Goal: Task Accomplishment & Management: Manage account settings

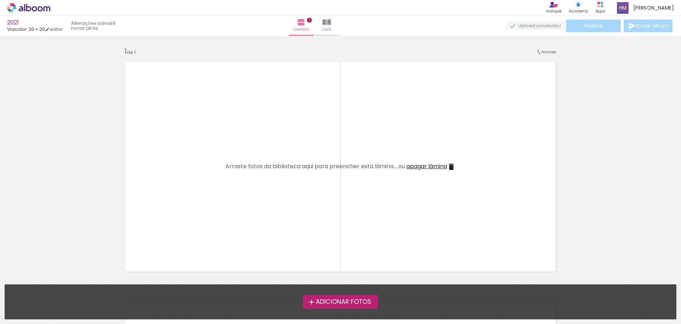
click at [605, 62] on div "Inserir lâmina 1 de 1" at bounding box center [340, 276] width 681 height 477
click at [339, 299] on span "Adicionar Fotos" at bounding box center [343, 302] width 56 height 6
click at [0, 0] on input "file" at bounding box center [0, 0] width 0 height 0
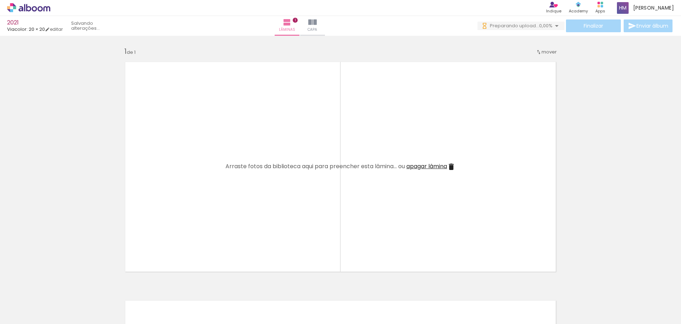
click at [60, 289] on paper-icon-button at bounding box center [55, 285] width 9 height 9
click at [58, 285] on iron-icon at bounding box center [55, 285] width 7 height 7
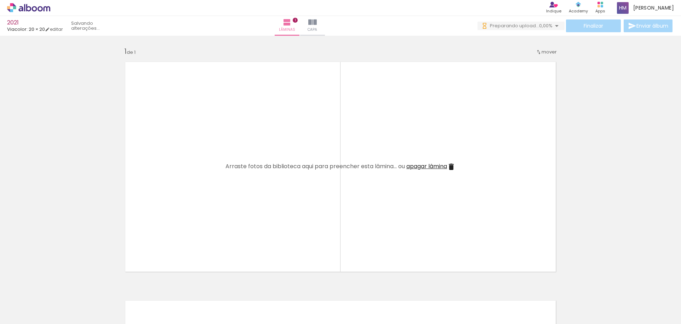
click at [58, 285] on iron-icon at bounding box center [55, 285] width 7 height 7
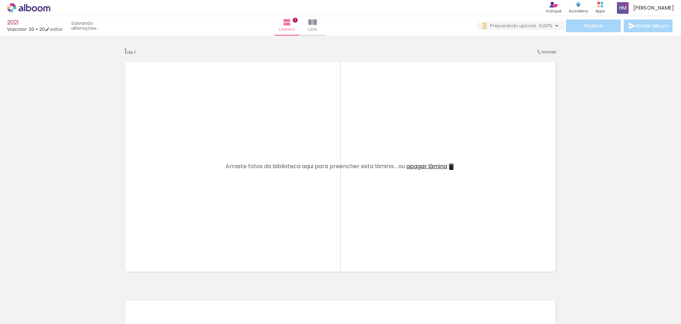
click at [58, 285] on iron-icon at bounding box center [55, 285] width 7 height 7
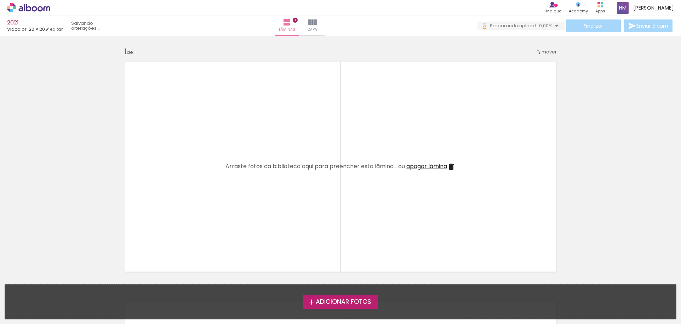
click at [58, 285] on div "Adicionar Fotos Solte suas fotos aqui..." at bounding box center [340, 301] width 671 height 34
click at [351, 300] on span "Adicionar Fotos" at bounding box center [343, 302] width 56 height 6
click at [0, 0] on input "file" at bounding box center [0, 0] width 0 height 0
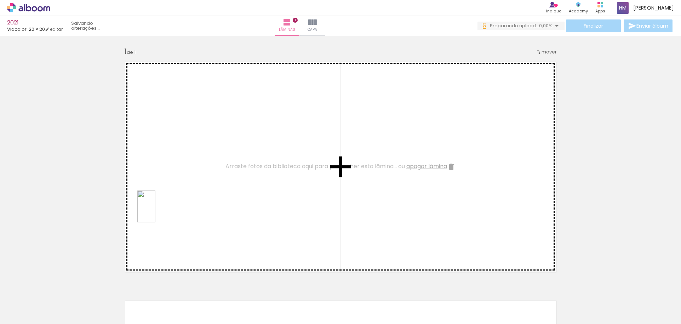
drag, startPoint x: 74, startPoint y: 294, endPoint x: 158, endPoint y: 212, distance: 118.1
click at [158, 212] on quentale-workspace at bounding box center [340, 162] width 681 height 324
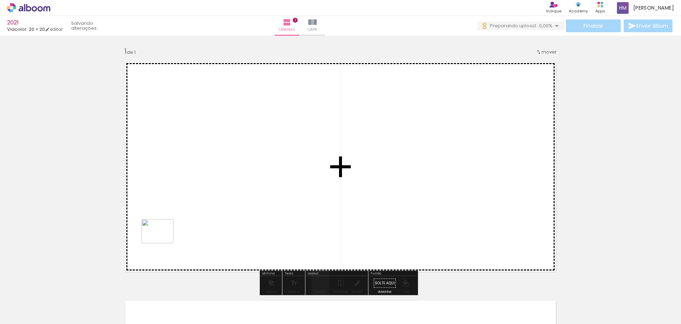
drag, startPoint x: 125, startPoint y: 296, endPoint x: 163, endPoint y: 240, distance: 67.0
click at [163, 240] on quentale-workspace at bounding box center [340, 162] width 681 height 324
drag, startPoint x: 159, startPoint y: 299, endPoint x: 180, endPoint y: 251, distance: 52.1
click at [180, 251] on quentale-workspace at bounding box center [340, 162] width 681 height 324
drag, startPoint x: 196, startPoint y: 295, endPoint x: 214, endPoint y: 251, distance: 47.5
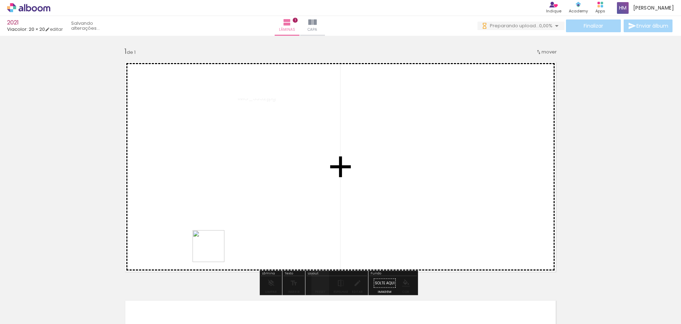
click at [214, 251] on quentale-workspace at bounding box center [340, 162] width 681 height 324
drag, startPoint x: 238, startPoint y: 303, endPoint x: 235, endPoint y: 255, distance: 47.5
click at [235, 255] on quentale-workspace at bounding box center [340, 162] width 681 height 324
drag, startPoint x: 276, startPoint y: 293, endPoint x: 282, endPoint y: 245, distance: 47.9
click at [282, 245] on quentale-workspace at bounding box center [340, 162] width 681 height 324
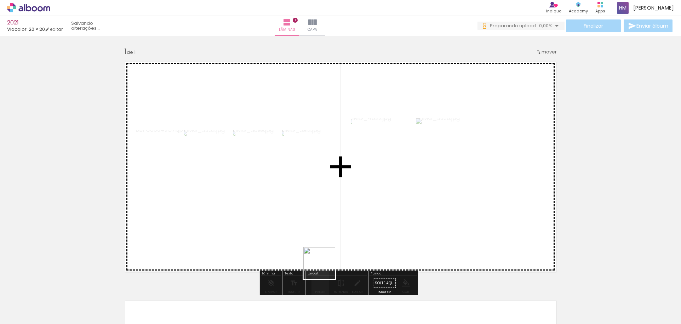
drag, startPoint x: 320, startPoint y: 298, endPoint x: 326, endPoint y: 245, distance: 53.7
click at [326, 245] on quentale-workspace at bounding box center [340, 162] width 681 height 324
drag, startPoint x: 353, startPoint y: 295, endPoint x: 370, endPoint y: 234, distance: 63.2
click at [370, 234] on quentale-workspace at bounding box center [340, 162] width 681 height 324
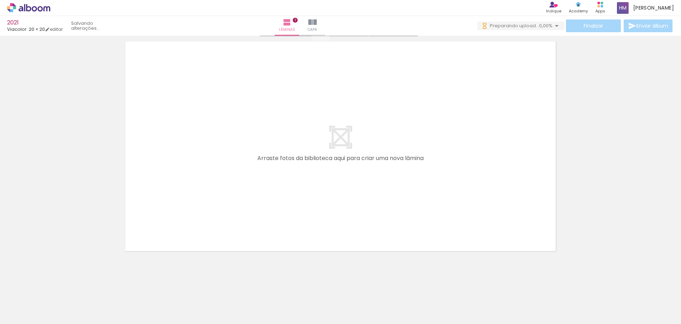
scroll to position [261, 0]
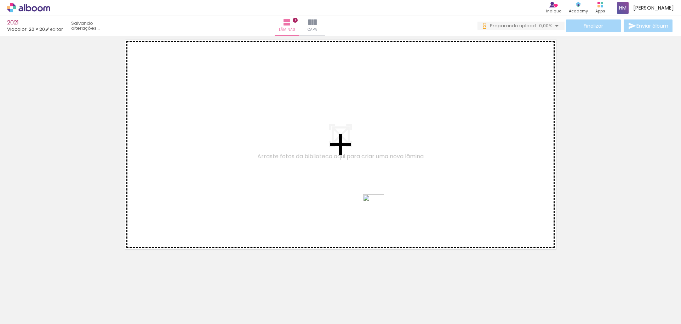
drag, startPoint x: 393, startPoint y: 298, endPoint x: 384, endPoint y: 215, distance: 83.3
click at [384, 215] on quentale-workspace at bounding box center [340, 162] width 681 height 324
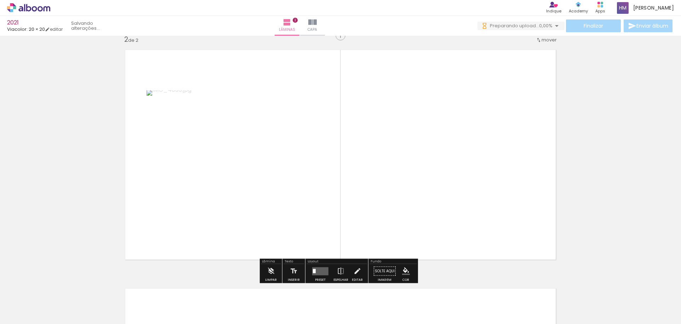
scroll to position [248, 0]
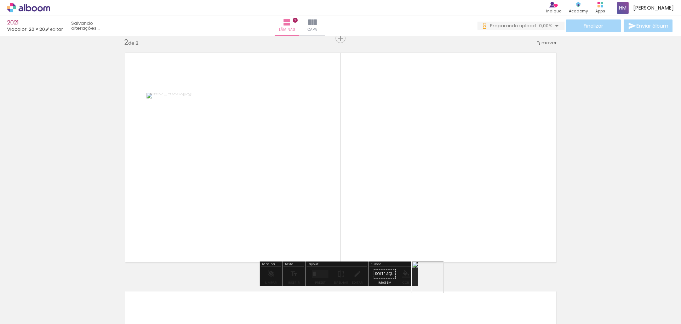
drag, startPoint x: 433, startPoint y: 293, endPoint x: 427, endPoint y: 222, distance: 70.3
click at [427, 222] on quentale-workspace at bounding box center [340, 162] width 681 height 324
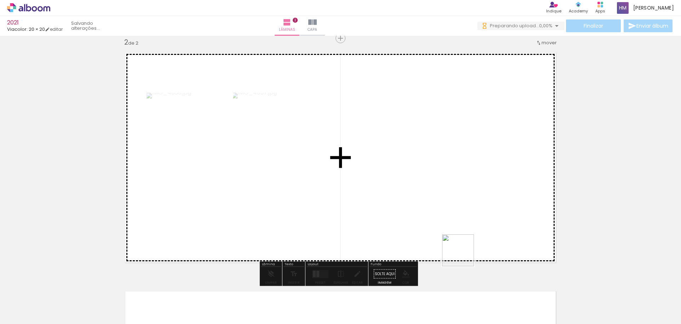
drag, startPoint x: 474, startPoint y: 297, endPoint x: 452, endPoint y: 222, distance: 77.9
click at [452, 222] on quentale-workspace at bounding box center [340, 162] width 681 height 324
drag, startPoint x: 512, startPoint y: 296, endPoint x: 506, endPoint y: 239, distance: 56.6
click at [506, 239] on quentale-workspace at bounding box center [340, 162] width 681 height 324
drag, startPoint x: 548, startPoint y: 293, endPoint x: 529, endPoint y: 228, distance: 68.2
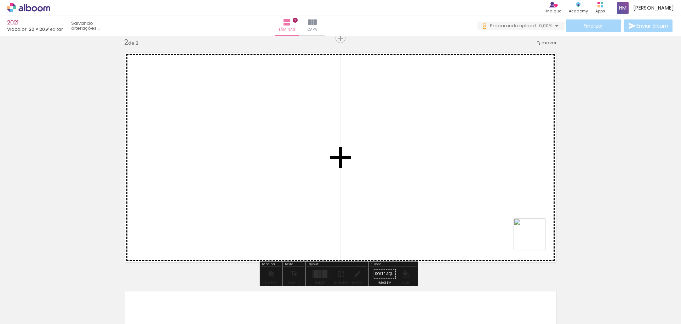
click at [529, 228] on quentale-workspace at bounding box center [340, 162] width 681 height 324
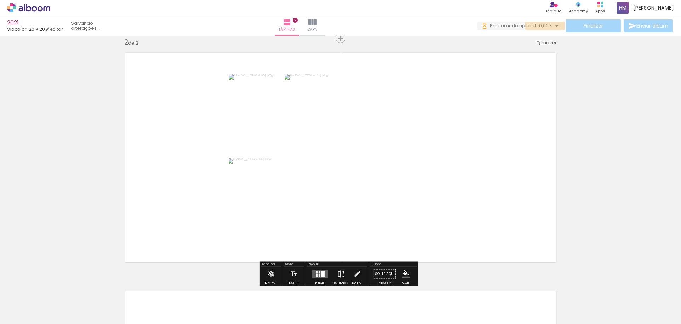
click at [553, 25] on iron-icon at bounding box center [556, 26] width 8 height 8
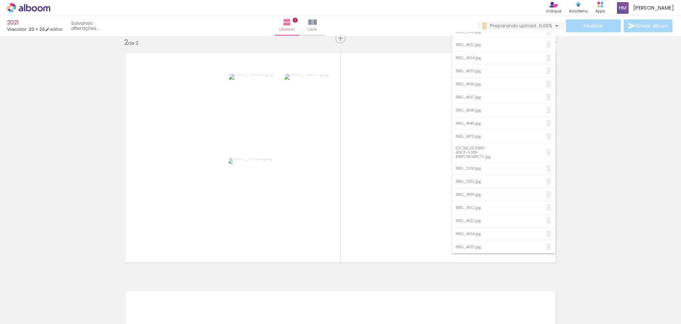
scroll to position [0, 0]
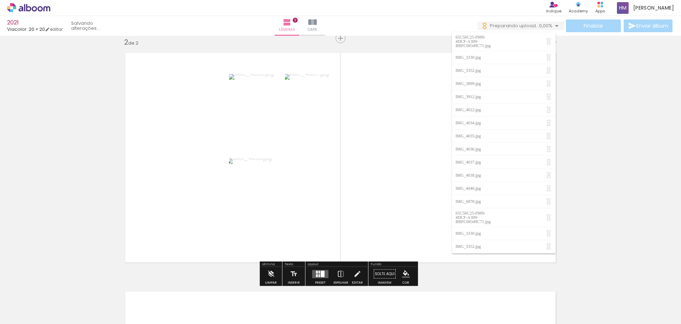
click at [325, 28] on div "Lâminas 2 Capa" at bounding box center [299, 26] width 51 height 20
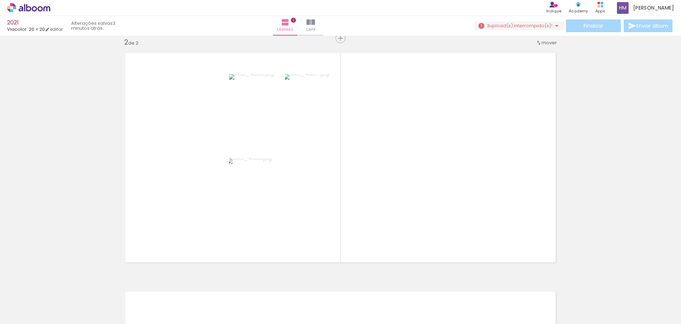
click at [535, 25] on span "upload(s) interrompido(s)!" at bounding box center [520, 25] width 63 height 7
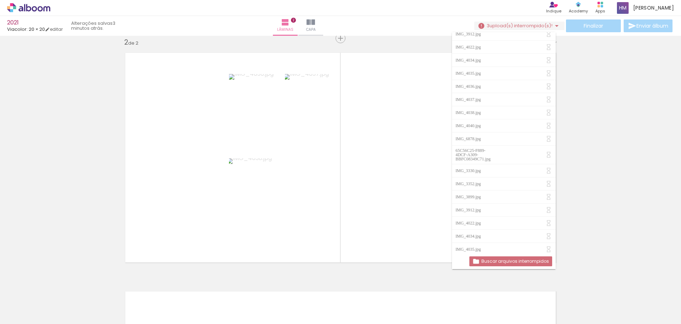
scroll to position [158, 0]
click at [547, 231] on iron-icon at bounding box center [548, 234] width 7 height 7
click at [546, 231] on iron-icon at bounding box center [548, 234] width 7 height 7
click at [0, 0] on slot "Buscar arquivos interrompidos" at bounding box center [0, 0] width 0 height 0
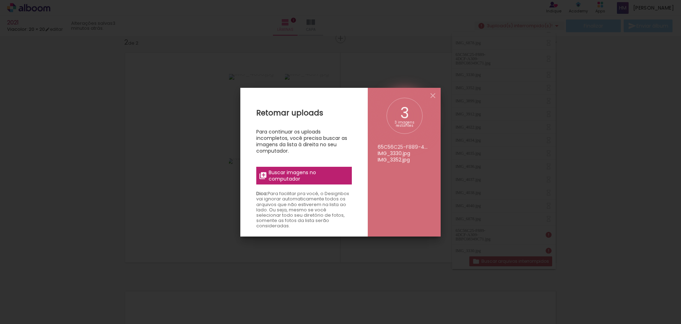
click at [286, 175] on span "Buscar imagens no computador" at bounding box center [307, 175] width 79 height 13
click at [0, 0] on input "file" at bounding box center [0, 0] width 0 height 0
click at [311, 176] on span "Buscar imagens no computador" at bounding box center [307, 175] width 79 height 13
click at [0, 0] on input "file" at bounding box center [0, 0] width 0 height 0
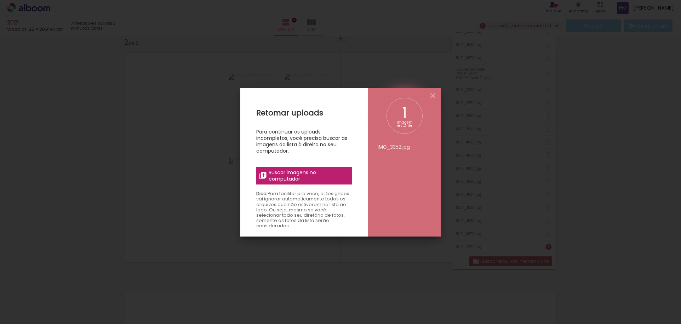
scroll to position [132, 0]
click at [294, 173] on span "Buscar imagens no computador" at bounding box center [307, 175] width 79 height 13
click at [0, 0] on input "file" at bounding box center [0, 0] width 0 height 0
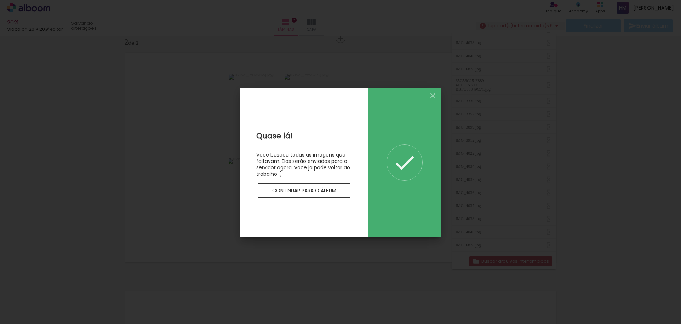
scroll to position [119, 0]
click at [0, 0] on slot "Continuar para o álbum" at bounding box center [0, 0] width 0 height 0
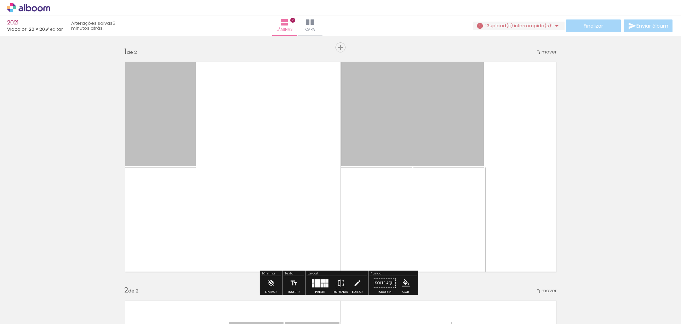
click at [59, 284] on iron-icon at bounding box center [55, 285] width 7 height 7
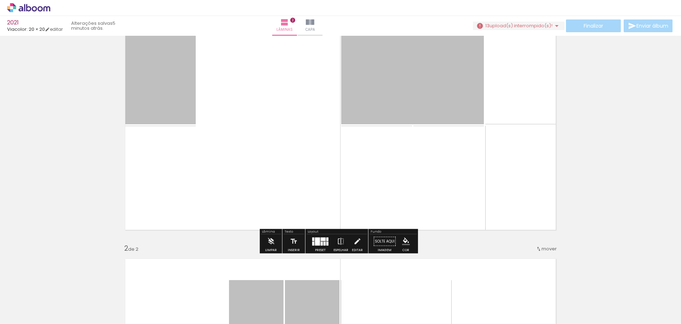
scroll to position [106, 0]
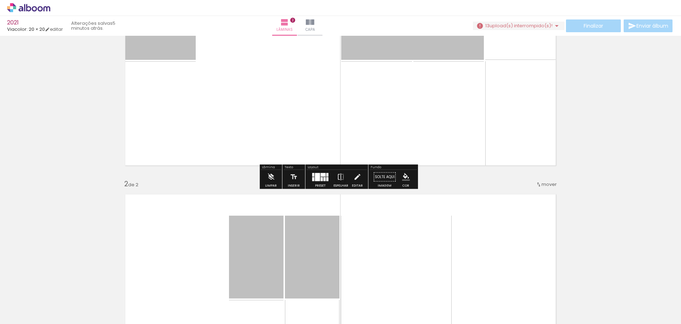
click at [272, 169] on div "Lâmina" at bounding box center [271, 168] width 20 height 4
click at [270, 174] on iron-icon at bounding box center [271, 177] width 8 height 14
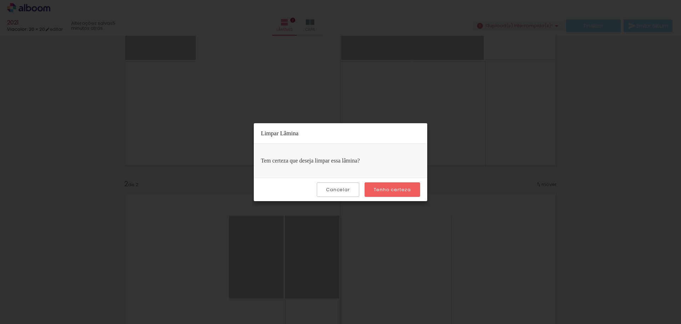
click at [0, 0] on slot "Tenho certeza" at bounding box center [0, 0] width 0 height 0
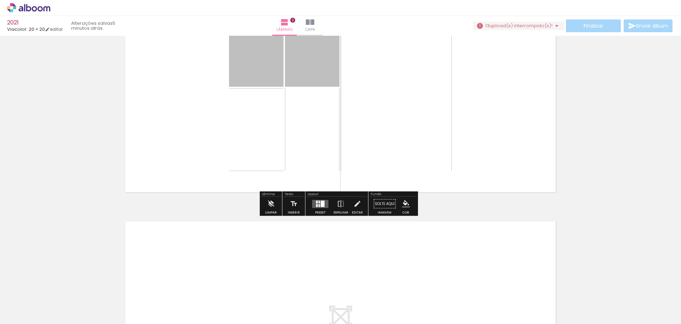
scroll to position [318, 0]
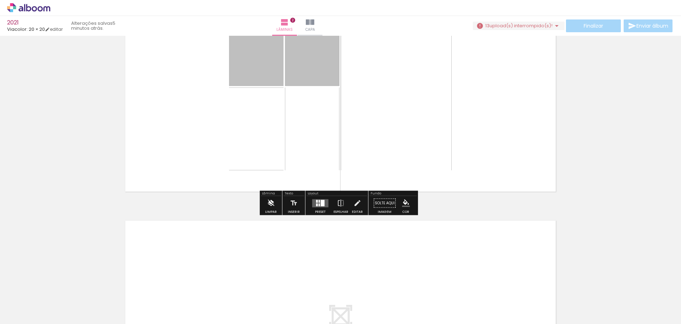
click at [269, 203] on iron-icon at bounding box center [271, 203] width 8 height 14
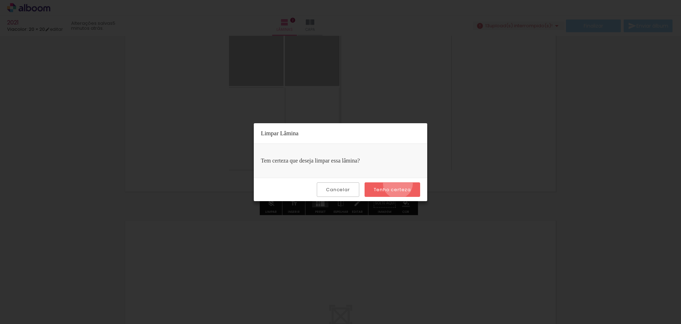
click at [399, 184] on paper-button "Tenho certeza" at bounding box center [392, 189] width 56 height 15
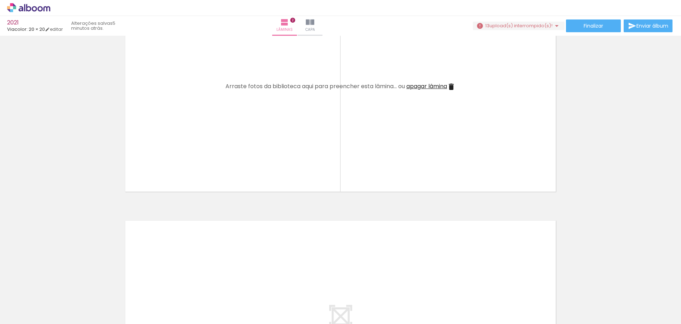
click at [59, 290] on paper-icon-button at bounding box center [55, 285] width 9 height 9
drag, startPoint x: 63, startPoint y: 282, endPoint x: 60, endPoint y: 284, distance: 4.1
click at [62, 283] on quentale-thumb at bounding box center [71, 299] width 40 height 41
click at [56, 286] on iron-icon at bounding box center [55, 285] width 7 height 7
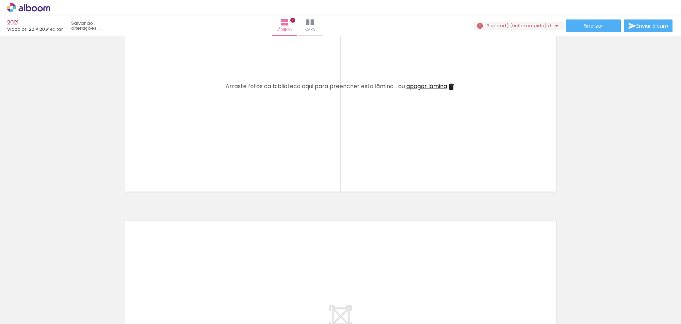
click at [56, 286] on iron-icon at bounding box center [55, 285] width 7 height 7
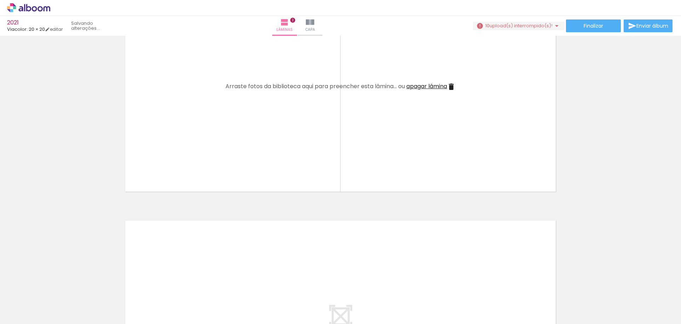
click at [56, 286] on iron-icon at bounding box center [55, 285] width 7 height 7
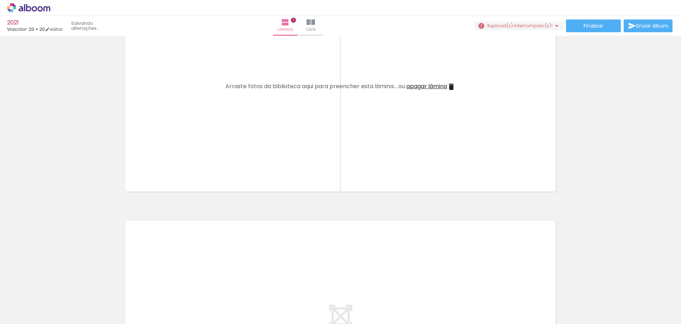
click at [0, 0] on div "Adicionar Fotos Solte suas fotos aqui..." at bounding box center [0, 0] width 0 height 0
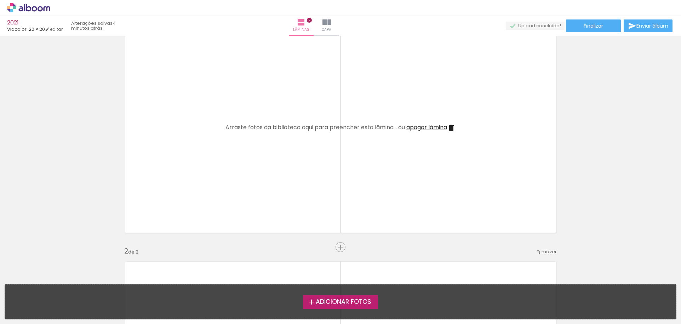
scroll to position [0, 0]
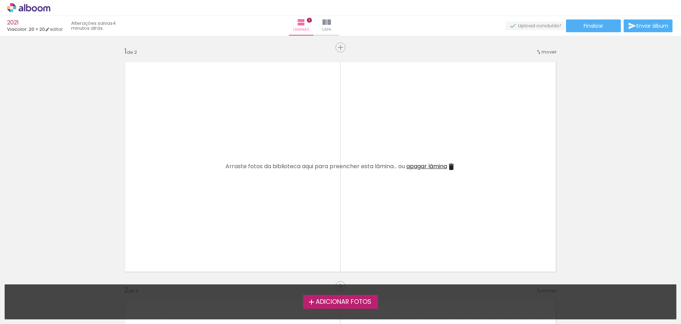
click at [350, 295] on label "Adicionar Fotos" at bounding box center [340, 301] width 75 height 13
click at [0, 0] on input "file" at bounding box center [0, 0] width 0 height 0
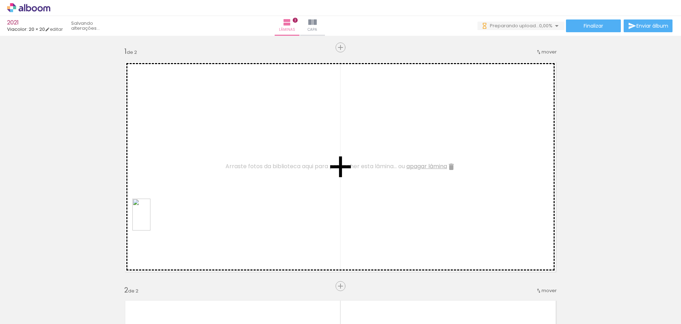
drag, startPoint x: 79, startPoint y: 293, endPoint x: 154, endPoint y: 220, distance: 104.0
click at [154, 220] on quentale-workspace at bounding box center [340, 162] width 681 height 324
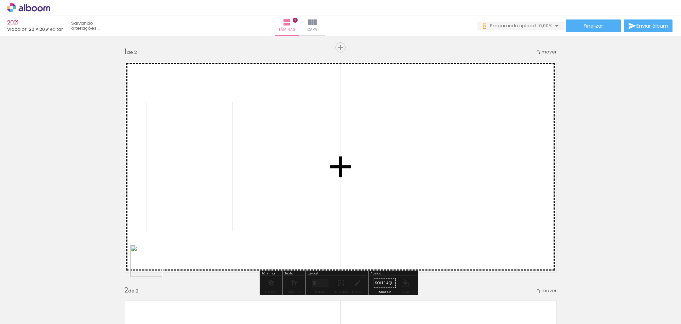
drag, startPoint x: 122, startPoint y: 293, endPoint x: 167, endPoint y: 241, distance: 69.2
click at [167, 241] on quentale-workspace at bounding box center [340, 162] width 681 height 324
drag, startPoint x: 161, startPoint y: 295, endPoint x: 194, endPoint y: 244, distance: 61.2
click at [194, 244] on quentale-workspace at bounding box center [340, 162] width 681 height 324
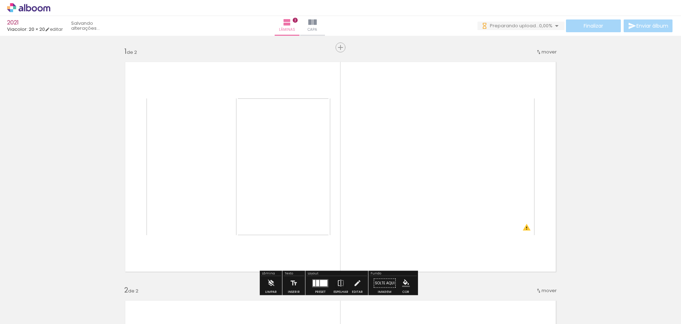
click at [56, 285] on iron-icon at bounding box center [55, 285] width 7 height 7
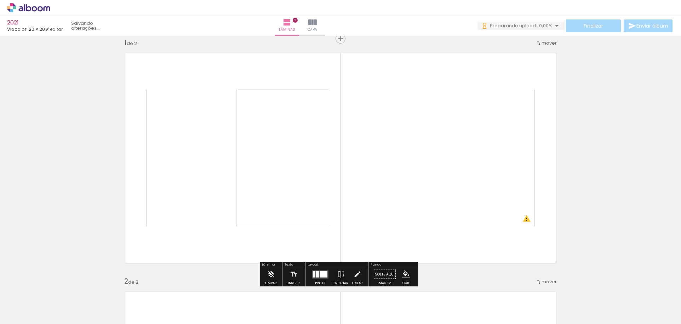
scroll to position [9, 0]
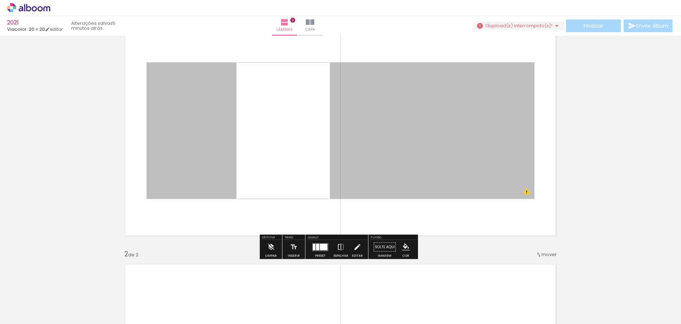
scroll to position [71, 0]
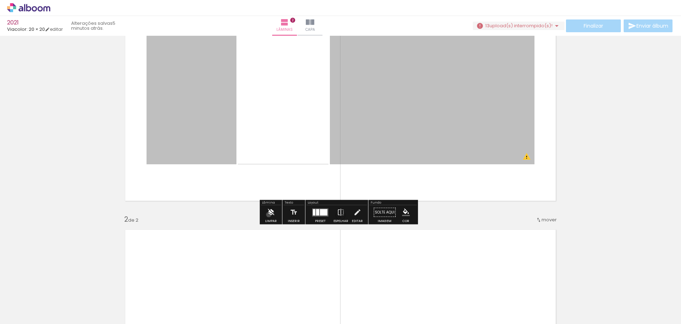
click at [268, 214] on iron-icon at bounding box center [271, 212] width 8 height 14
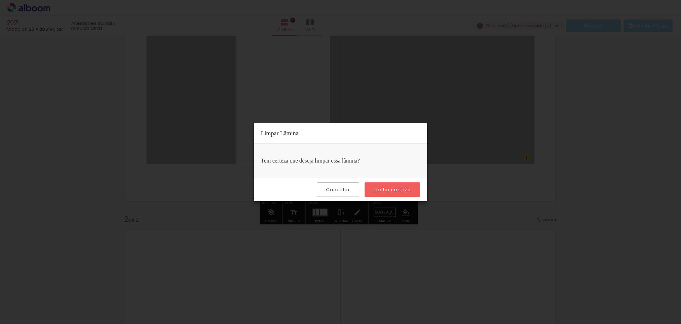
click at [0, 0] on slot "Tenho certeza" at bounding box center [0, 0] width 0 height 0
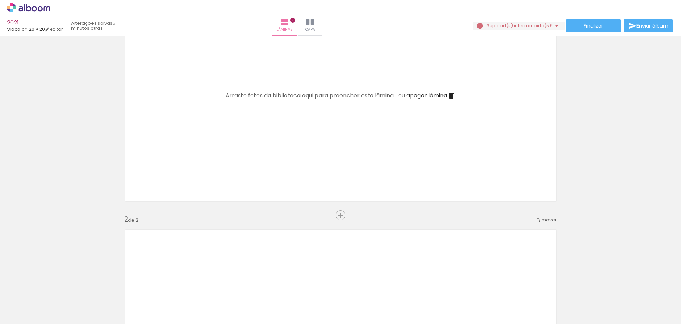
click at [56, 284] on iron-icon at bounding box center [55, 285] width 7 height 7
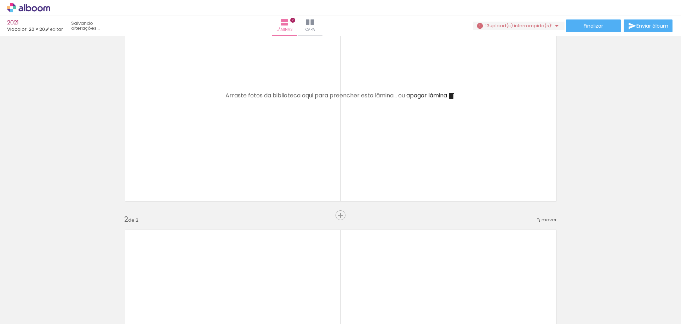
click at [56, 284] on iron-icon at bounding box center [55, 285] width 7 height 7
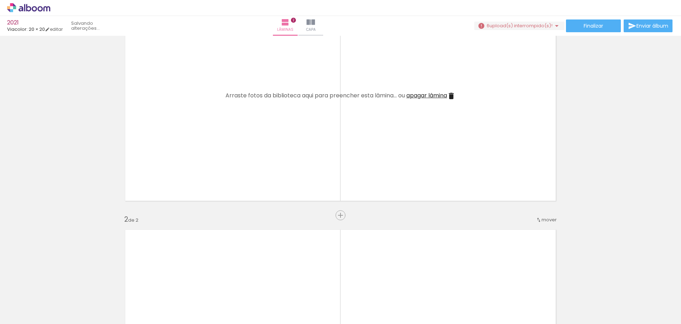
click at [56, 284] on iron-icon at bounding box center [55, 285] width 7 height 7
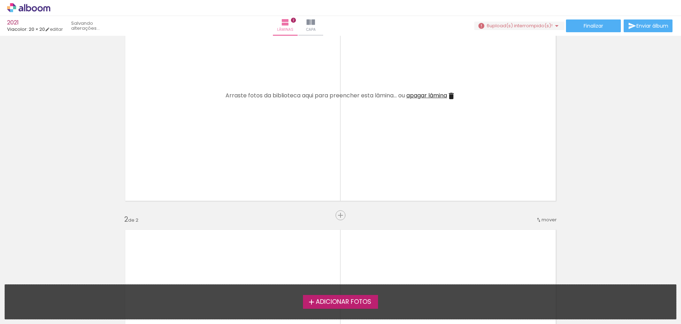
click at [56, 284] on div "Adicionar Fotos Solte suas fotos aqui..." at bounding box center [340, 301] width 671 height 34
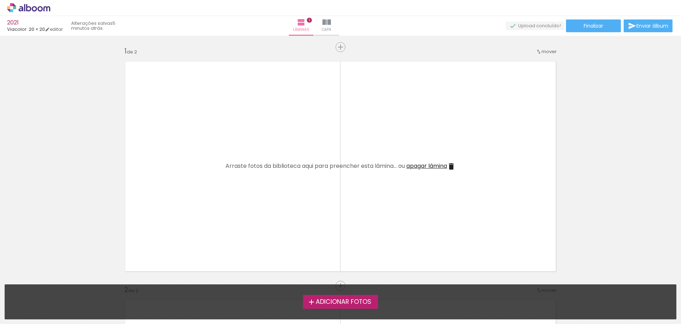
scroll to position [0, 0]
click at [529, 27] on quentale-upload-monitor at bounding box center [534, 26] width 59 height 9
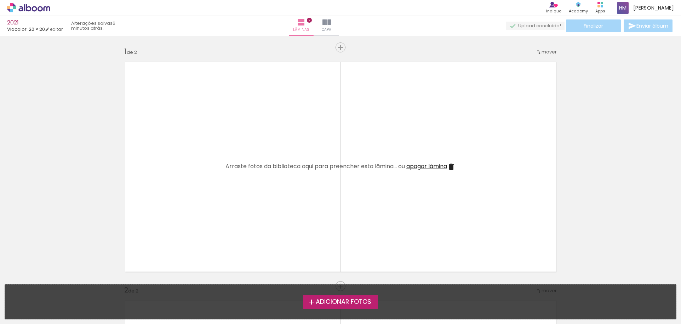
click at [347, 299] on span "Adicionar Fotos" at bounding box center [343, 302] width 56 height 6
click at [0, 0] on input "file" at bounding box center [0, 0] width 0 height 0
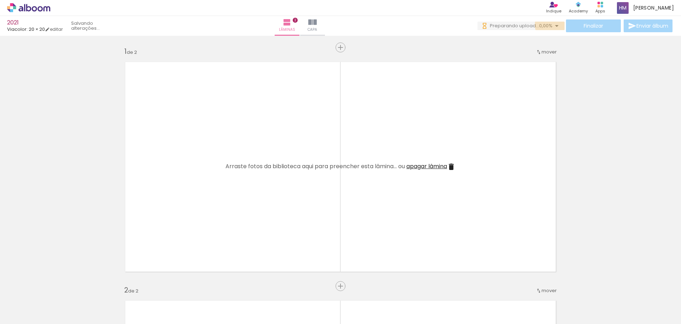
click at [552, 25] on iron-icon at bounding box center [556, 26] width 8 height 8
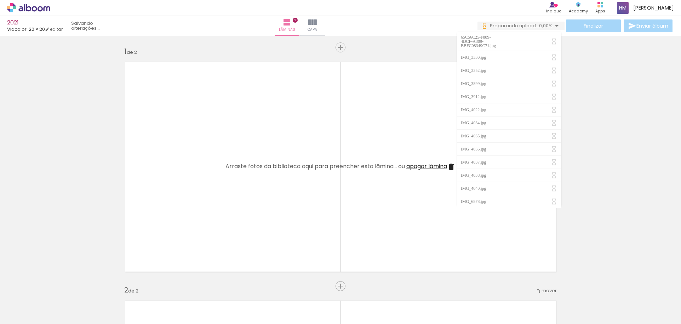
click at [387, 105] on quentale-layouter at bounding box center [340, 166] width 441 height 221
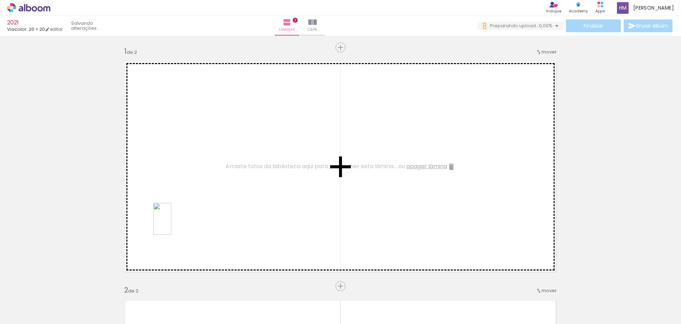
drag, startPoint x: 74, startPoint y: 296, endPoint x: 177, endPoint y: 220, distance: 128.0
click at [177, 220] on quentale-workspace at bounding box center [340, 162] width 681 height 324
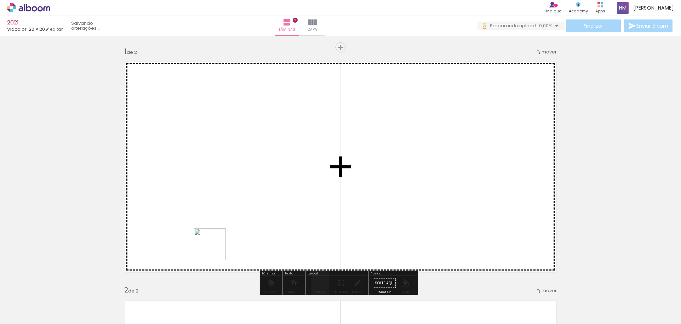
drag, startPoint x: 117, startPoint y: 297, endPoint x: 221, endPoint y: 244, distance: 116.1
click at [221, 244] on quentale-workspace at bounding box center [340, 162] width 681 height 324
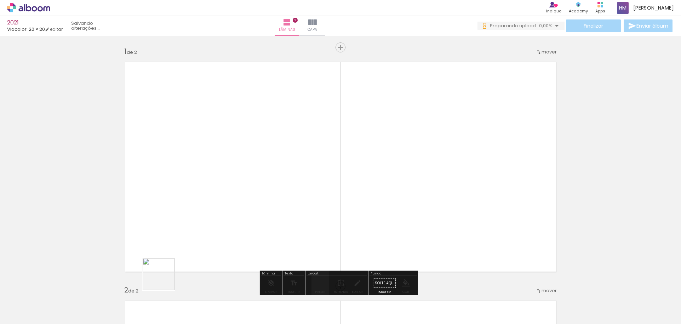
drag, startPoint x: 155, startPoint y: 298, endPoint x: 182, endPoint y: 241, distance: 63.1
click at [181, 238] on quentale-workspace at bounding box center [340, 162] width 681 height 324
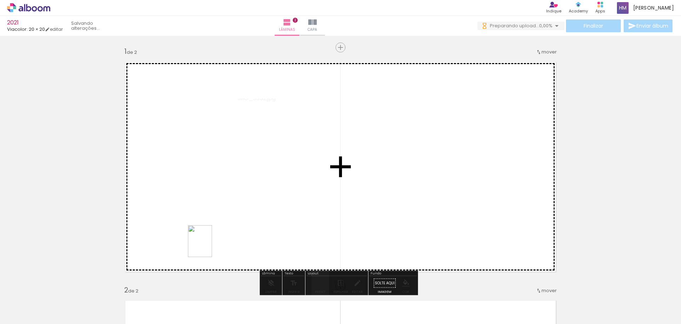
drag, startPoint x: 195, startPoint y: 294, endPoint x: 209, endPoint y: 246, distance: 50.2
click at [209, 246] on quentale-workspace at bounding box center [340, 162] width 681 height 324
drag, startPoint x: 234, startPoint y: 297, endPoint x: 242, endPoint y: 249, distance: 49.2
click at [242, 249] on quentale-workspace at bounding box center [340, 162] width 681 height 324
drag, startPoint x: 274, startPoint y: 296, endPoint x: 286, endPoint y: 249, distance: 48.8
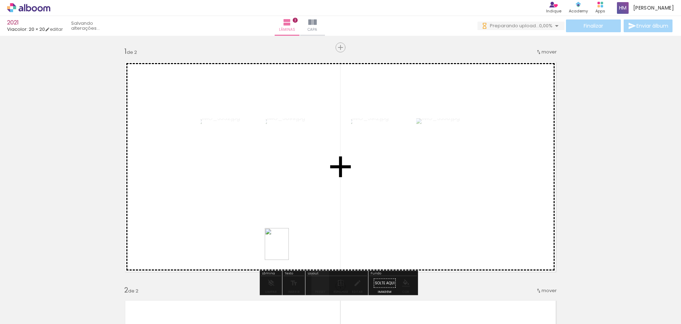
click at [286, 249] on quentale-workspace at bounding box center [340, 162] width 681 height 324
drag, startPoint x: 318, startPoint y: 300, endPoint x: 327, endPoint y: 245, distance: 55.0
click at [327, 245] on quentale-workspace at bounding box center [340, 162] width 681 height 324
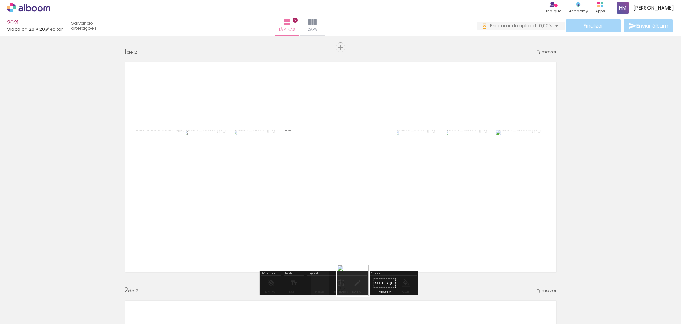
drag, startPoint x: 356, startPoint y: 291, endPoint x: 364, endPoint y: 232, distance: 60.2
click at [364, 232] on quentale-workspace at bounding box center [340, 162] width 681 height 324
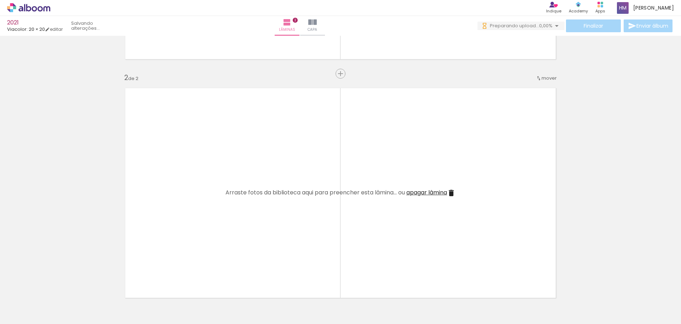
scroll to position [283, 0]
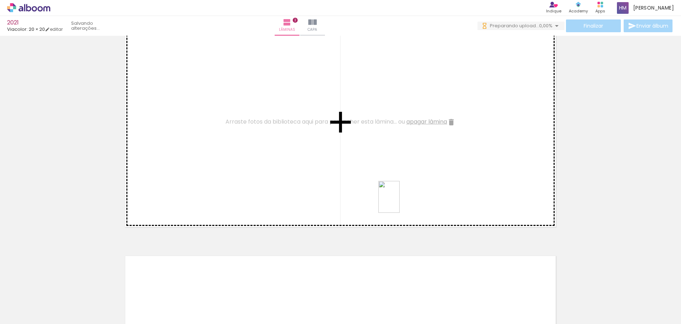
drag, startPoint x: 397, startPoint y: 301, endPoint x: 399, endPoint y: 202, distance: 99.1
click at [399, 202] on quentale-workspace at bounding box center [340, 162] width 681 height 324
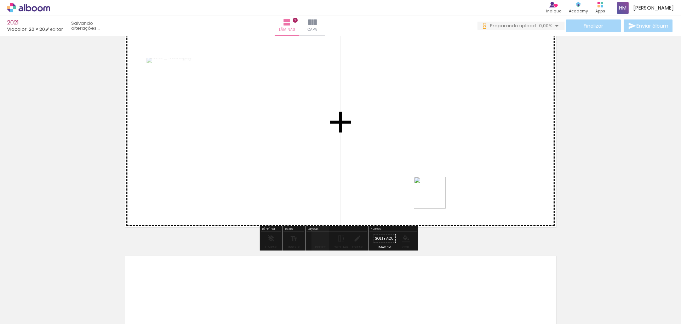
drag, startPoint x: 439, startPoint y: 294, endPoint x: 435, endPoint y: 197, distance: 97.4
click at [435, 197] on quentale-workspace at bounding box center [340, 162] width 681 height 324
drag, startPoint x: 470, startPoint y: 299, endPoint x: 460, endPoint y: 187, distance: 112.2
click at [460, 187] on quentale-workspace at bounding box center [340, 162] width 681 height 324
drag, startPoint x: 511, startPoint y: 296, endPoint x: 489, endPoint y: 206, distance: 92.8
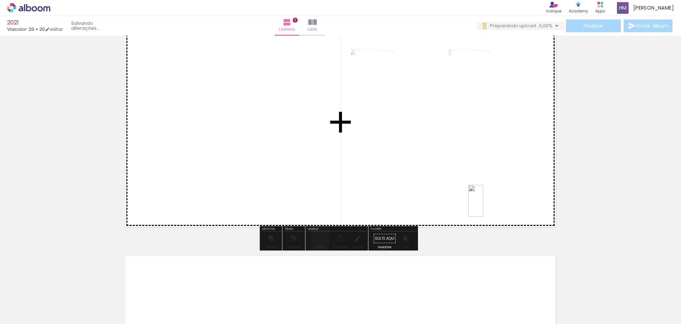
click at [489, 206] on quentale-workspace at bounding box center [340, 162] width 681 height 324
drag, startPoint x: 542, startPoint y: 293, endPoint x: 518, endPoint y: 209, distance: 87.5
click at [518, 209] on quentale-workspace at bounding box center [340, 162] width 681 height 324
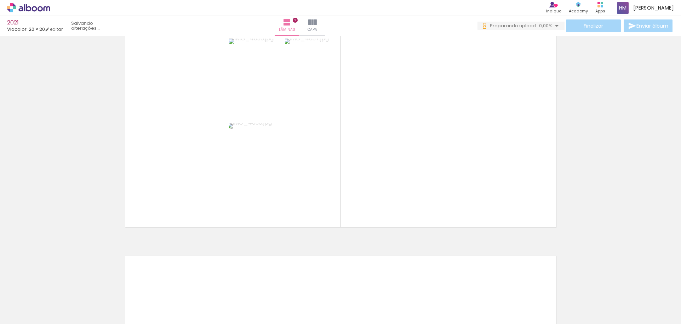
click at [28, 313] on span "Adicionar Fotos" at bounding box center [25, 314] width 21 height 8
click at [0, 0] on input "file" at bounding box center [0, 0] width 0 height 0
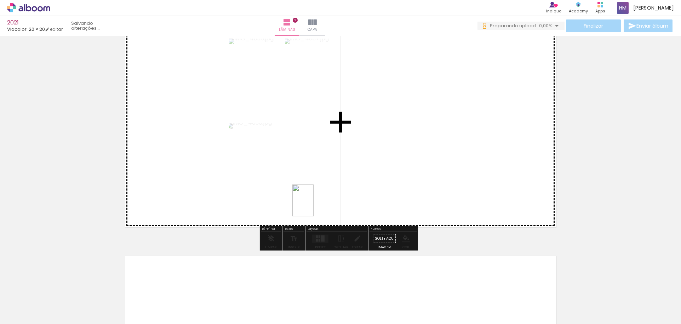
drag, startPoint x: 275, startPoint y: 294, endPoint x: 314, endPoint y: 204, distance: 97.7
click at [314, 204] on quentale-workspace at bounding box center [340, 162] width 681 height 324
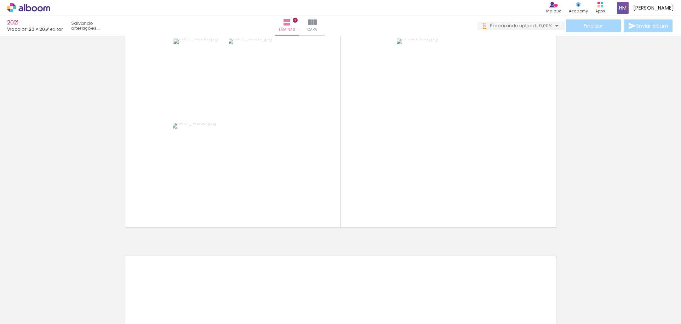
scroll to position [0, 449]
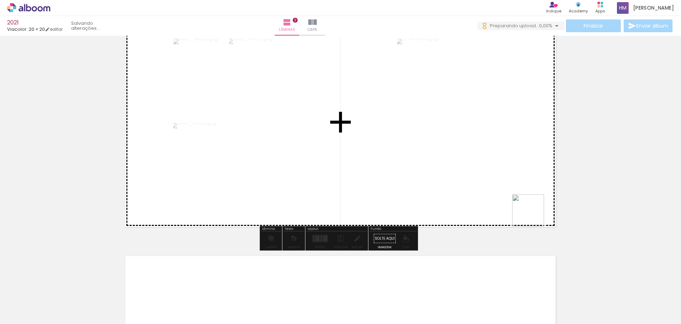
drag, startPoint x: 571, startPoint y: 301, endPoint x: 521, endPoint y: 185, distance: 126.0
click at [521, 185] on quentale-workspace at bounding box center [340, 162] width 681 height 324
drag, startPoint x: 619, startPoint y: 295, endPoint x: 540, endPoint y: 212, distance: 115.1
click at [540, 212] on quentale-workspace at bounding box center [340, 162] width 681 height 324
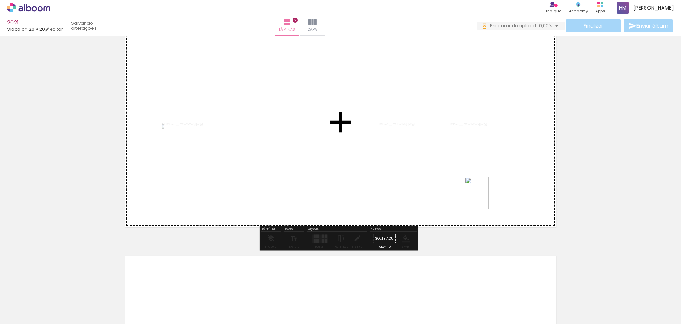
drag, startPoint x: 652, startPoint y: 295, endPoint x: 486, endPoint y: 198, distance: 191.9
click at [486, 198] on quentale-workspace at bounding box center [340, 162] width 681 height 324
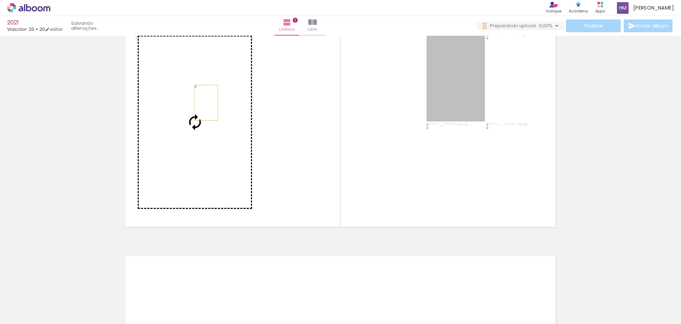
drag, startPoint x: 467, startPoint y: 88, endPoint x: 203, endPoint y: 103, distance: 264.3
click at [0, 0] on slot at bounding box center [0, 0] width 0 height 0
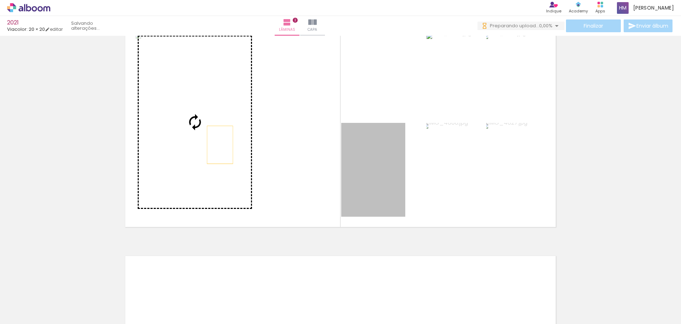
drag, startPoint x: 389, startPoint y: 158, endPoint x: 217, endPoint y: 145, distance: 172.4
click at [0, 0] on slot at bounding box center [0, 0] width 0 height 0
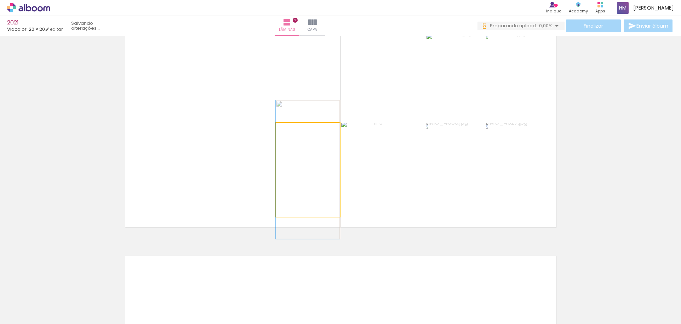
click at [311, 174] on quentale-photo at bounding box center [308, 170] width 64 height 94
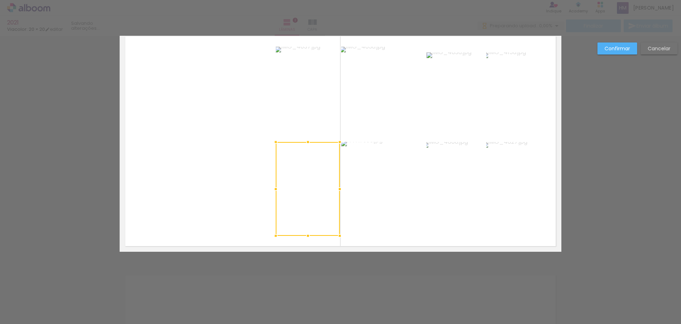
scroll to position [248, 0]
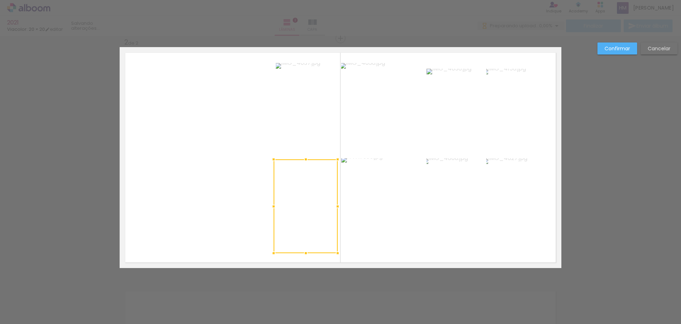
click at [281, 238] on div at bounding box center [305, 206] width 64 height 94
click at [322, 188] on div at bounding box center [307, 205] width 64 height 94
click at [0, 0] on slot "Cancelar" at bounding box center [0, 0] width 0 height 0
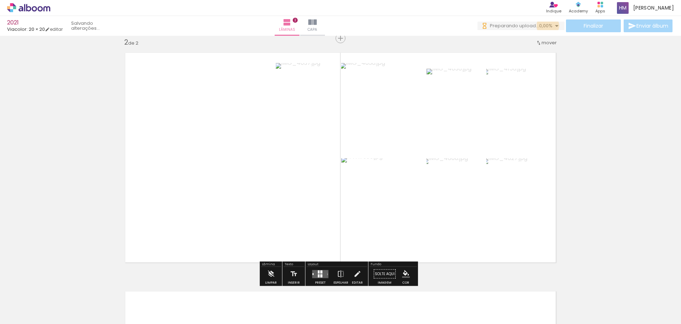
click at [545, 26] on span "0,00%" at bounding box center [545, 25] width 13 height 7
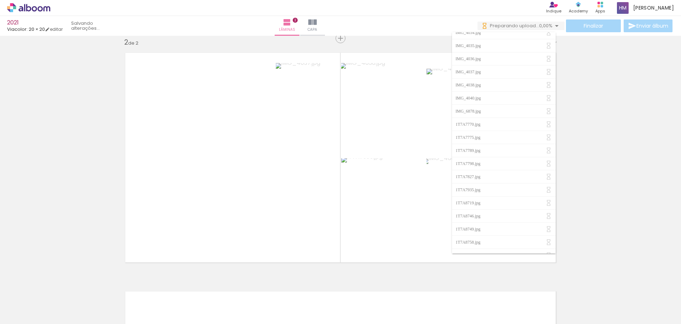
scroll to position [0, 0]
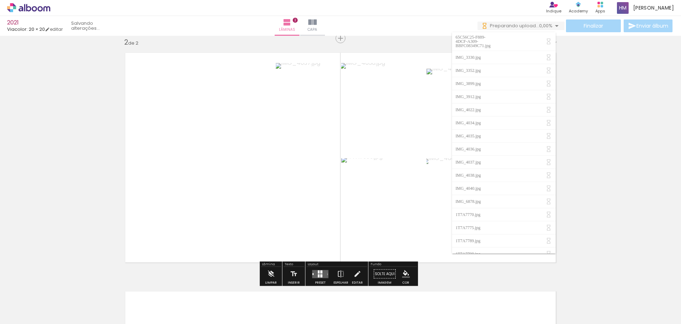
click at [58, 65] on div "Inserir lâmina 1 de 2 Inserir lâmina 2 de 2" at bounding box center [340, 149] width 681 height 716
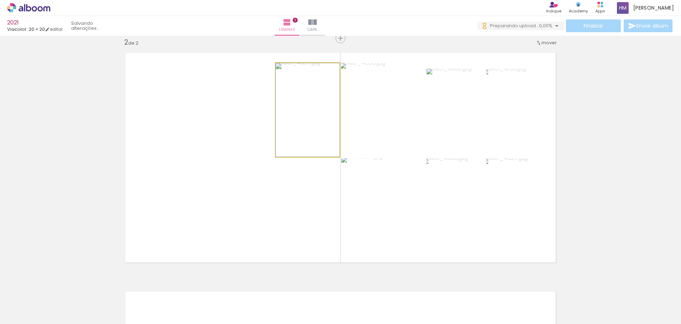
type paper-slider "100"
click at [289, 71] on div at bounding box center [292, 70] width 6 height 6
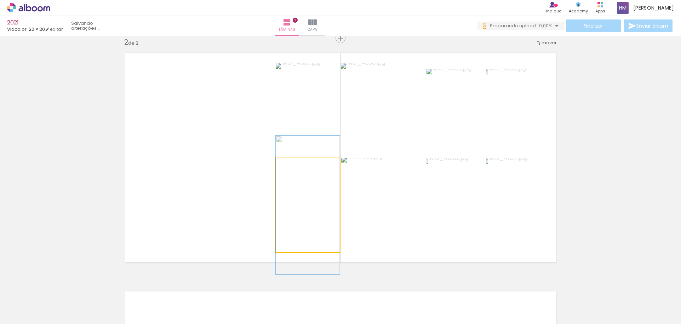
drag, startPoint x: 291, startPoint y: 166, endPoint x: 280, endPoint y: 167, distance: 11.3
type paper-slider "100"
click at [280, 167] on div at bounding box center [302, 165] width 49 height 11
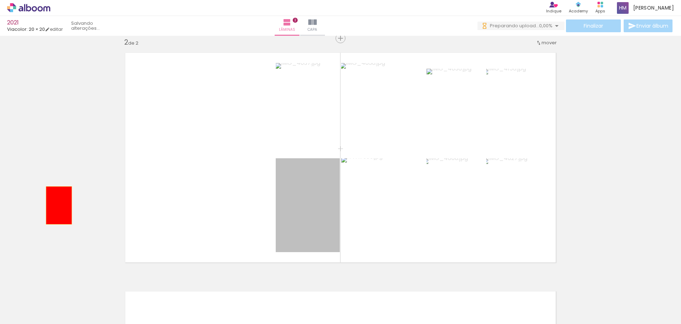
drag, startPoint x: 299, startPoint y: 204, endPoint x: 56, endPoint y: 205, distance: 243.0
click at [56, 205] on div "Inserir lâmina 1 de 2 Inserir lâmina 2 de 2" at bounding box center [340, 149] width 681 height 716
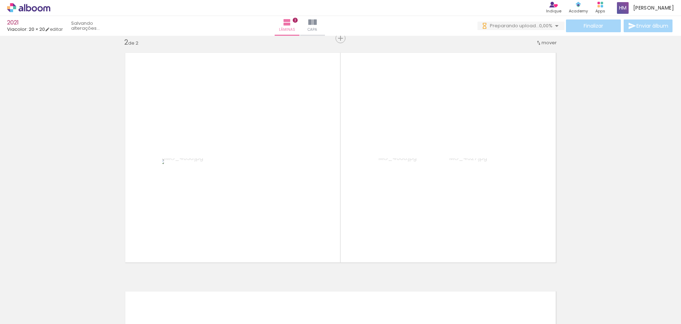
click at [25, 312] on span "Adicionar Fotos" at bounding box center [25, 314] width 21 height 8
click at [0, 0] on input "file" at bounding box center [0, 0] width 0 height 0
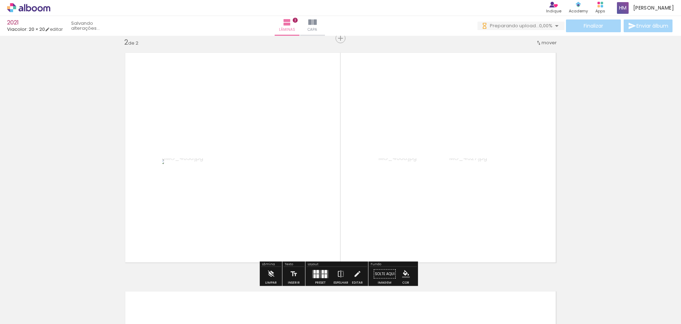
click at [21, 316] on span "Adicionar Fotos" at bounding box center [25, 314] width 21 height 8
click at [0, 0] on input "file" at bounding box center [0, 0] width 0 height 0
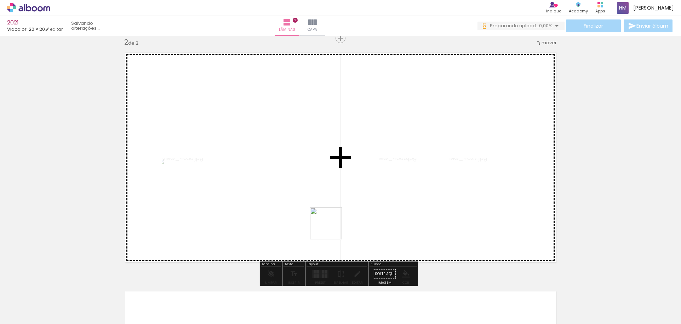
drag, startPoint x: 338, startPoint y: 295, endPoint x: 329, endPoint y: 222, distance: 73.0
click at [329, 222] on quentale-workspace at bounding box center [340, 162] width 681 height 324
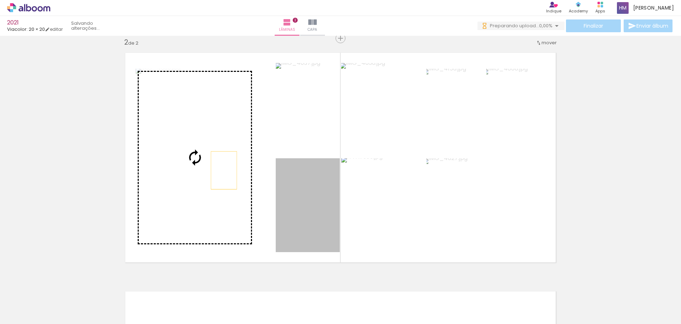
drag, startPoint x: 317, startPoint y: 189, endPoint x: 220, endPoint y: 170, distance: 97.9
click at [0, 0] on slot at bounding box center [0, 0] width 0 height 0
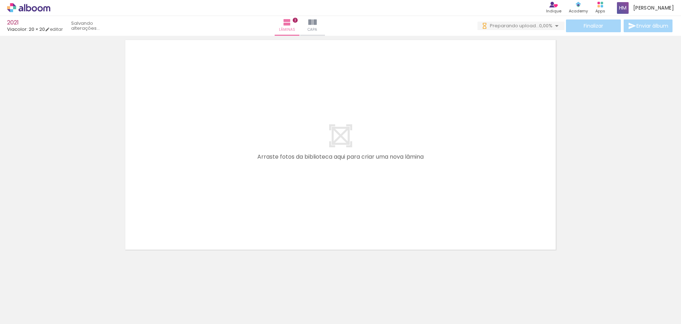
scroll to position [499, 0]
drag, startPoint x: 76, startPoint y: 297, endPoint x: 195, endPoint y: 198, distance: 154.0
click at [195, 198] on quentale-workspace at bounding box center [340, 162] width 681 height 324
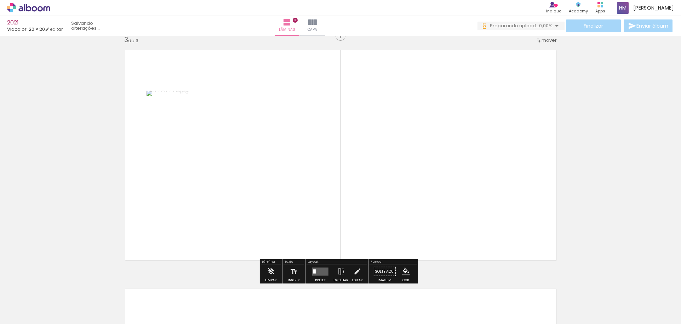
scroll to position [486, 0]
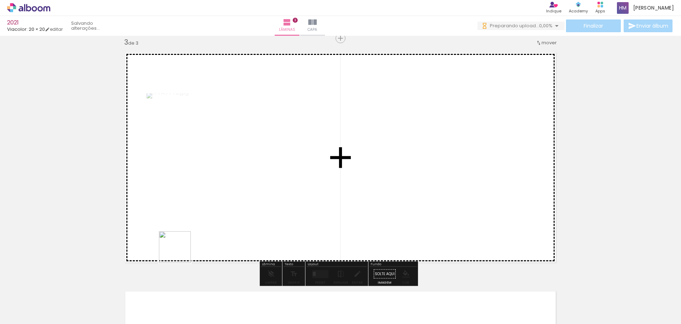
drag, startPoint x: 117, startPoint y: 291, endPoint x: 193, endPoint y: 237, distance: 93.7
click at [193, 237] on quentale-workspace at bounding box center [340, 162] width 681 height 324
drag, startPoint x: 158, startPoint y: 296, endPoint x: 181, endPoint y: 242, distance: 59.4
click at [181, 242] on quentale-workspace at bounding box center [340, 162] width 681 height 324
drag, startPoint x: 199, startPoint y: 298, endPoint x: 214, endPoint y: 249, distance: 51.0
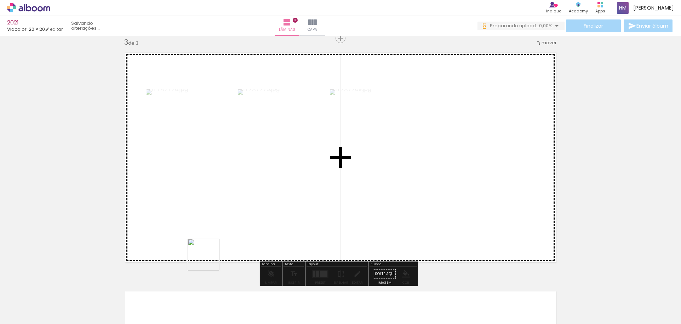
click at [214, 249] on quentale-workspace at bounding box center [340, 162] width 681 height 324
drag, startPoint x: 238, startPoint y: 295, endPoint x: 254, endPoint y: 235, distance: 62.2
click at [254, 235] on quentale-workspace at bounding box center [340, 162] width 681 height 324
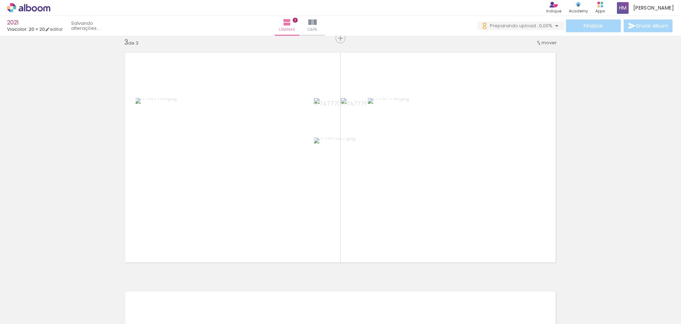
scroll to position [0, 449]
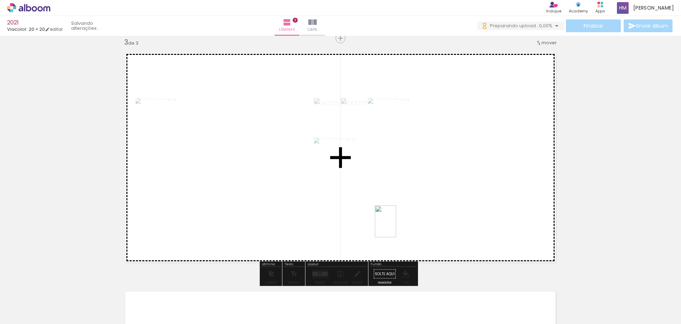
drag, startPoint x: 381, startPoint y: 293, endPoint x: 396, endPoint y: 226, distance: 67.7
click at [396, 226] on quentale-workspace at bounding box center [340, 162] width 681 height 324
drag, startPoint x: 422, startPoint y: 296, endPoint x: 444, endPoint y: 236, distance: 64.2
click at [444, 236] on quentale-workspace at bounding box center [340, 162] width 681 height 324
drag, startPoint x: 458, startPoint y: 296, endPoint x: 477, endPoint y: 233, distance: 66.5
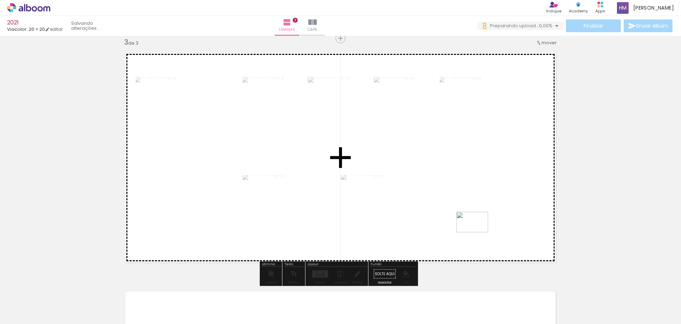
click at [477, 233] on quentale-workspace at bounding box center [340, 162] width 681 height 324
drag, startPoint x: 494, startPoint y: 297, endPoint x: 501, endPoint y: 234, distance: 63.7
click at [501, 234] on quentale-workspace at bounding box center [340, 162] width 681 height 324
drag, startPoint x: 538, startPoint y: 295, endPoint x: 528, endPoint y: 229, distance: 66.9
click at [528, 229] on quentale-workspace at bounding box center [340, 162] width 681 height 324
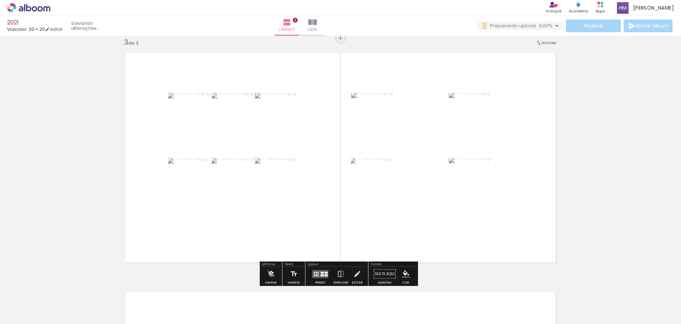
click at [320, 275] on div at bounding box center [321, 275] width 3 height 2
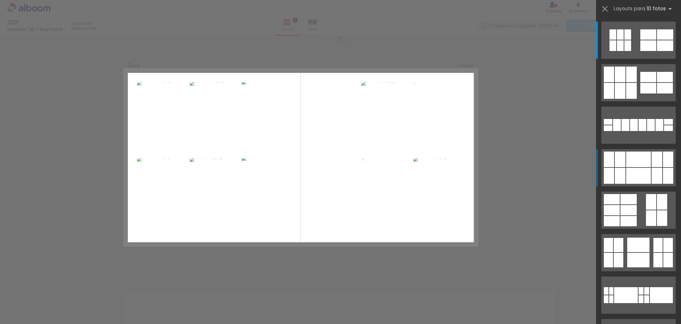
click at [636, 166] on div at bounding box center [638, 159] width 25 height 16
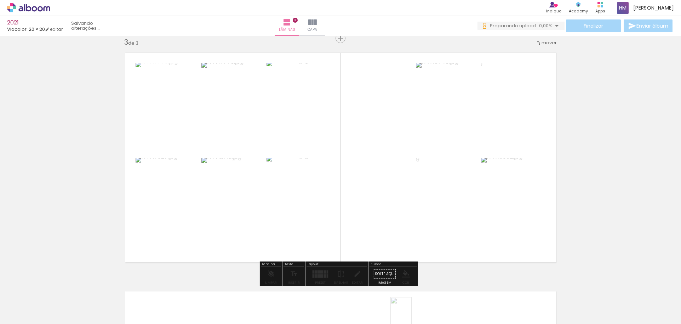
drag, startPoint x: 390, startPoint y: 318, endPoint x: 411, endPoint y: 318, distance: 20.9
click at [0, 0] on slot at bounding box center [0, 0] width 0 height 0
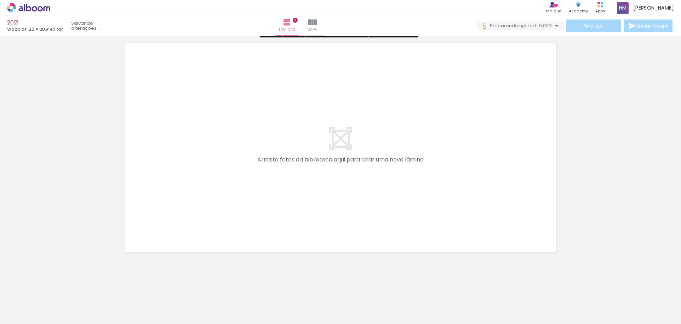
scroll to position [737, 0]
click at [21, 312] on span "Adicionar Fotos" at bounding box center [25, 314] width 21 height 8
click at [0, 0] on input "file" at bounding box center [0, 0] width 0 height 0
click at [548, 27] on span "upload(s) interrompido(s)!" at bounding box center [520, 25] width 63 height 7
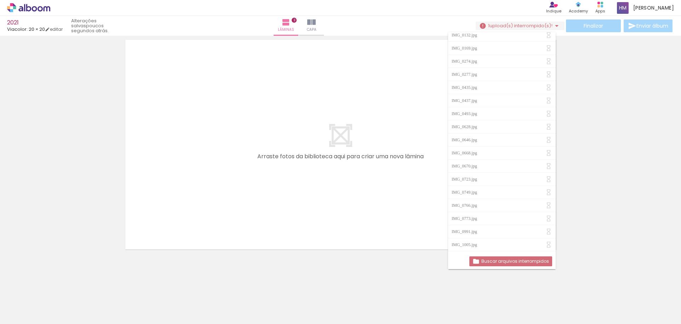
scroll to position [849, 0]
click at [0, 0] on slot "Buscar arquivos interrompidos" at bounding box center [0, 0] width 0 height 0
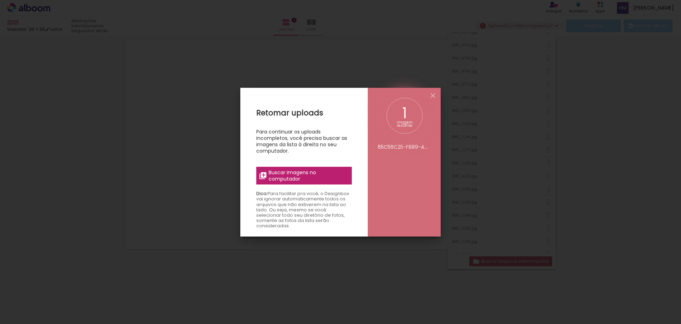
click at [299, 175] on span "Buscar imagens no computador" at bounding box center [307, 175] width 79 height 13
click at [0, 0] on input "file" at bounding box center [0, 0] width 0 height 0
click at [293, 174] on span "Buscar imagens no computador" at bounding box center [307, 175] width 79 height 13
click at [0, 0] on input "file" at bounding box center [0, 0] width 0 height 0
click at [304, 172] on span "Buscar imagens no computador" at bounding box center [307, 175] width 79 height 13
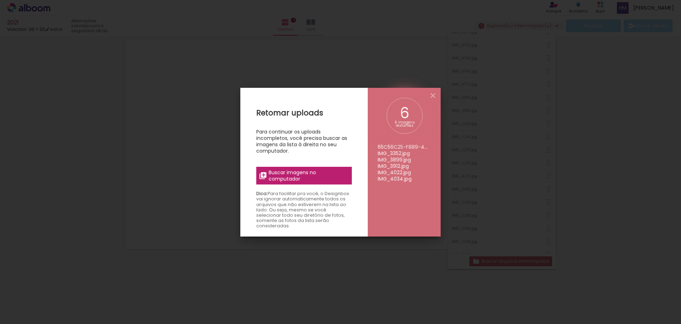
click at [0, 0] on input "file" at bounding box center [0, 0] width 0 height 0
click at [311, 173] on span "Buscar imagens no computador" at bounding box center [307, 175] width 79 height 13
click at [0, 0] on input "file" at bounding box center [0, 0] width 0 height 0
click at [290, 174] on span "Buscar imagens no computador" at bounding box center [307, 175] width 79 height 13
click at [0, 0] on input "file" at bounding box center [0, 0] width 0 height 0
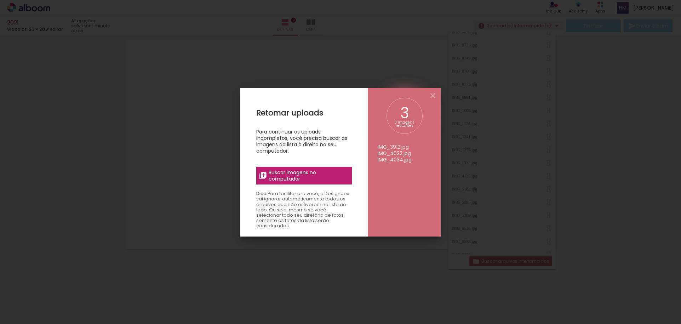
click at [298, 175] on span "Buscar imagens no computador" at bounding box center [307, 175] width 79 height 13
click at [0, 0] on input "file" at bounding box center [0, 0] width 0 height 0
click at [299, 172] on span "Buscar imagens no computador" at bounding box center [307, 175] width 79 height 13
click at [0, 0] on input "file" at bounding box center [0, 0] width 0 height 0
click at [285, 173] on span "Buscar imagens no computador" at bounding box center [307, 175] width 79 height 13
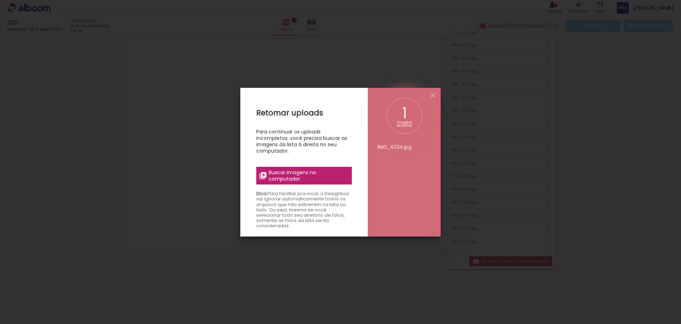
click at [0, 0] on input "file" at bounding box center [0, 0] width 0 height 0
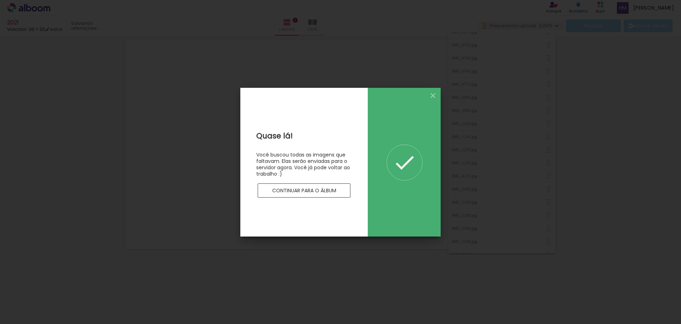
click at [0, 0] on slot "Continuar para o álbum" at bounding box center [0, 0] width 0 height 0
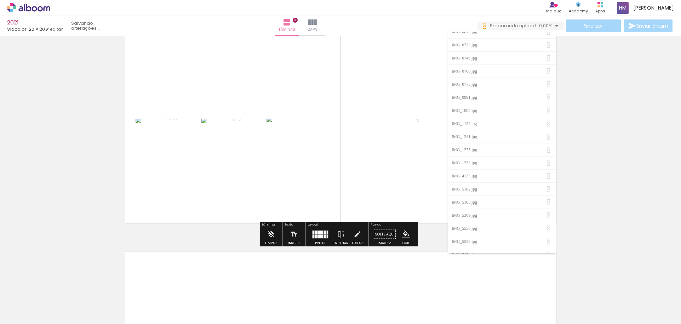
scroll to position [631, 0]
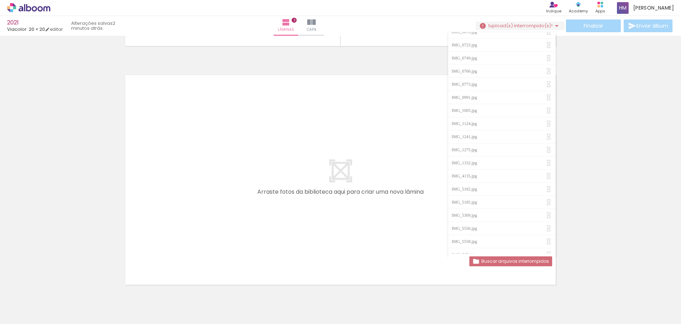
click at [0, 0] on slot "Buscar arquivos interrompidos" at bounding box center [0, 0] width 0 height 0
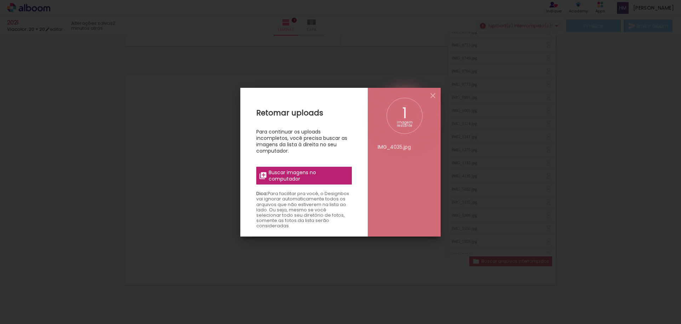
click at [297, 173] on span "Buscar imagens no computador" at bounding box center [307, 175] width 79 height 13
click at [0, 0] on input "file" at bounding box center [0, 0] width 0 height 0
click at [304, 173] on span "Buscar imagens no computador" at bounding box center [307, 175] width 79 height 13
click at [0, 0] on input "file" at bounding box center [0, 0] width 0 height 0
click at [307, 176] on span "Buscar imagens no computador" at bounding box center [307, 175] width 79 height 13
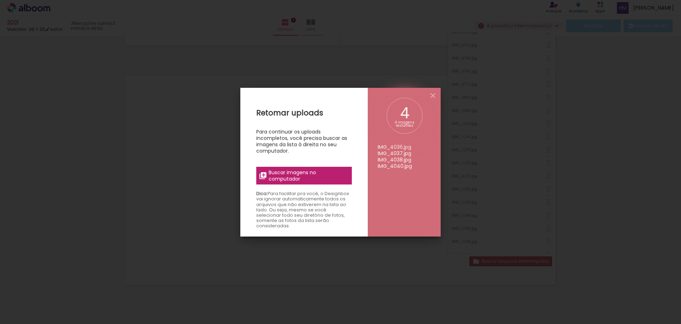
click at [0, 0] on input "file" at bounding box center [0, 0] width 0 height 0
click at [302, 179] on span "Buscar imagens no computador" at bounding box center [307, 175] width 79 height 13
click at [0, 0] on input "file" at bounding box center [0, 0] width 0 height 0
click at [313, 177] on span "Buscar imagens no computador" at bounding box center [307, 175] width 79 height 13
click at [0, 0] on input "file" at bounding box center [0, 0] width 0 height 0
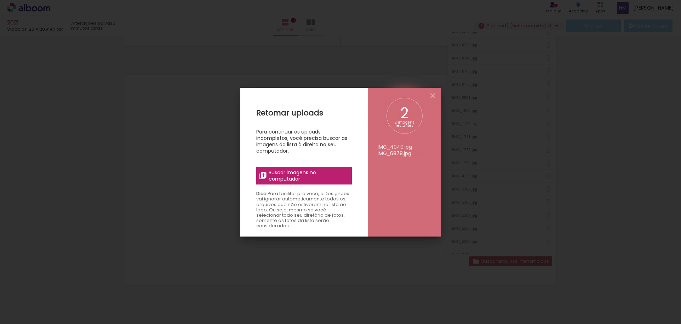
click at [293, 176] on span "Buscar imagens no computador" at bounding box center [307, 175] width 79 height 13
click at [0, 0] on input "file" at bounding box center [0, 0] width 0 height 0
click at [301, 174] on span "Buscar imagens no computador" at bounding box center [307, 175] width 79 height 13
click at [0, 0] on input "file" at bounding box center [0, 0] width 0 height 0
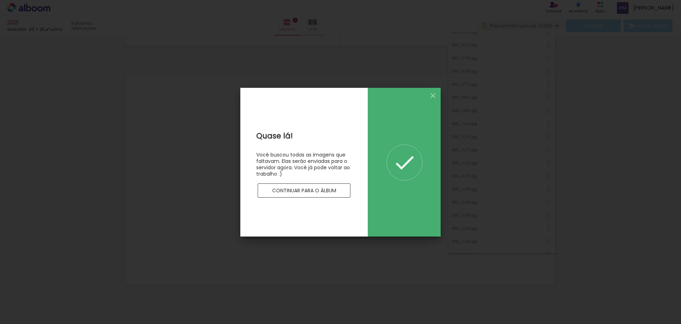
click at [0, 0] on slot "Continuar para o álbum" at bounding box center [0, 0] width 0 height 0
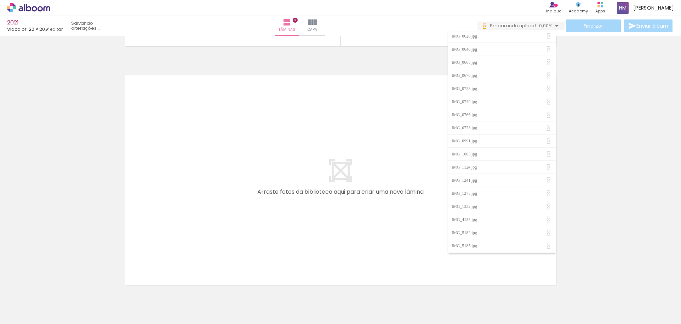
scroll to position [792, 0]
click at [555, 25] on iron-icon at bounding box center [556, 26] width 8 height 8
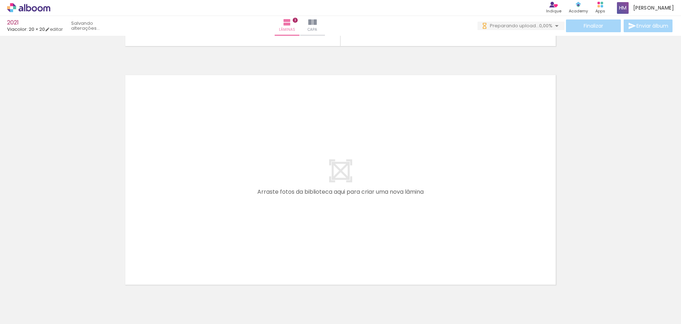
scroll to position [0, 0]
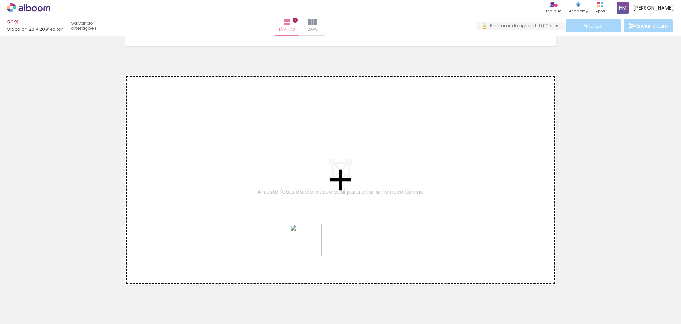
drag, startPoint x: 320, startPoint y: 295, endPoint x: 309, endPoint y: 234, distance: 62.0
click at [309, 234] on quentale-workspace at bounding box center [340, 162] width 681 height 324
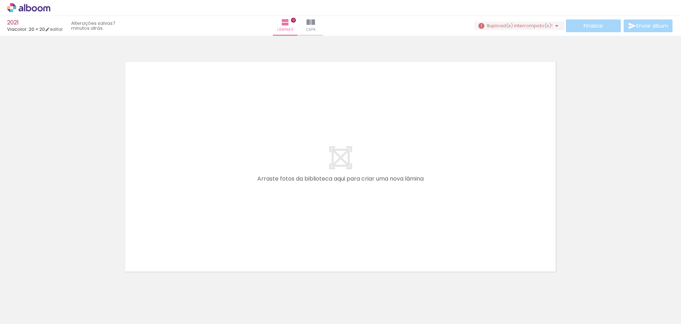
click at [527, 28] on span "upload(s) interrompido(s)!" at bounding box center [520, 25] width 63 height 7
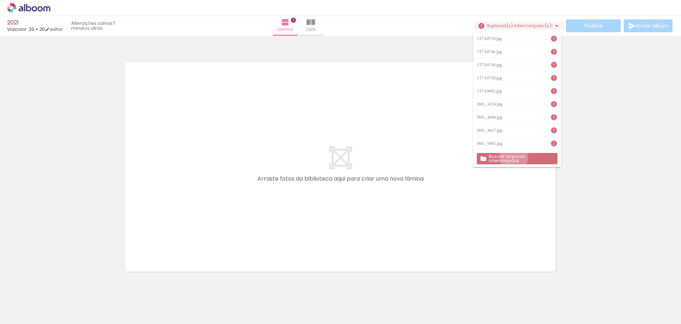
click at [0, 0] on slot "Buscar arquivos interrompidos" at bounding box center [0, 0] width 0 height 0
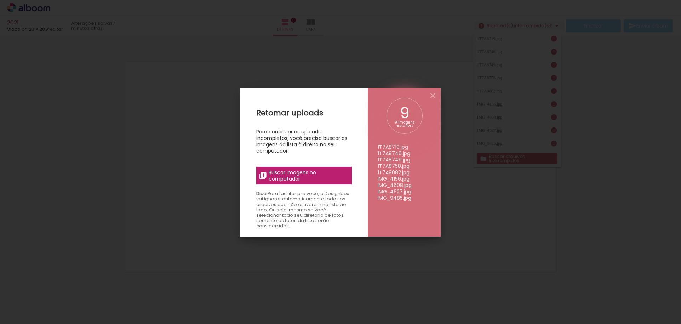
click at [285, 175] on span "Buscar imagens no computador" at bounding box center [307, 175] width 79 height 13
click at [0, 0] on input "file" at bounding box center [0, 0] width 0 height 0
click at [301, 174] on span "Buscar imagens no computador" at bounding box center [307, 175] width 79 height 13
click at [0, 0] on input "file" at bounding box center [0, 0] width 0 height 0
click at [288, 174] on span "Buscar imagens no computador" at bounding box center [307, 175] width 79 height 13
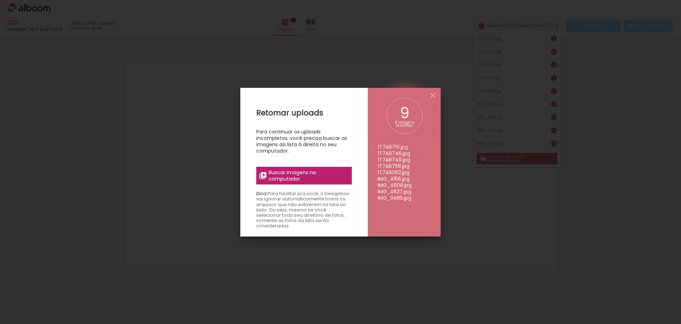
click at [0, 0] on input "file" at bounding box center [0, 0] width 0 height 0
click at [432, 94] on iron-icon at bounding box center [432, 95] width 8 height 8
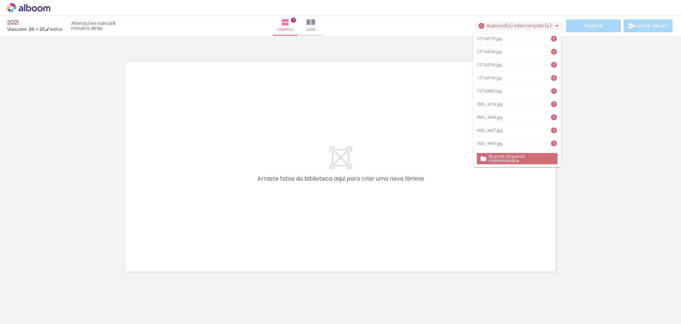
click at [440, 92] on quentale-layouter at bounding box center [340, 166] width 441 height 221
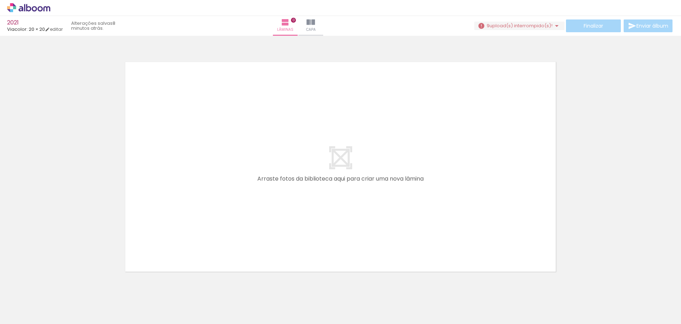
click at [552, 23] on iron-icon at bounding box center [556, 26] width 8 height 8
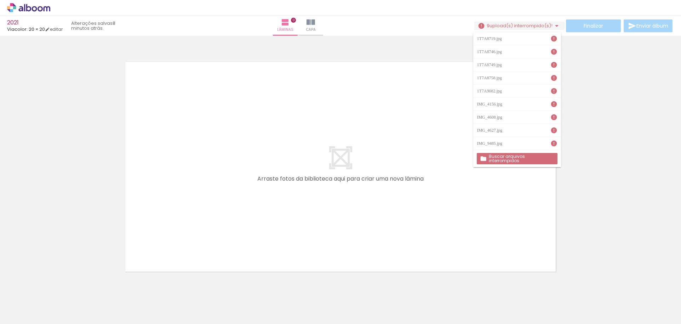
click at [429, 50] on div at bounding box center [340, 157] width 681 height 239
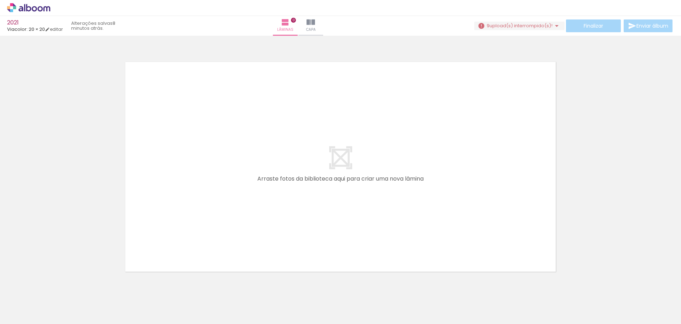
click at [22, 315] on span "Adicionar Fotos" at bounding box center [25, 314] width 21 height 8
click at [0, 0] on input "file" at bounding box center [0, 0] width 0 height 0
click at [547, 27] on span "upload(s) interrompido(s)!" at bounding box center [520, 25] width 63 height 7
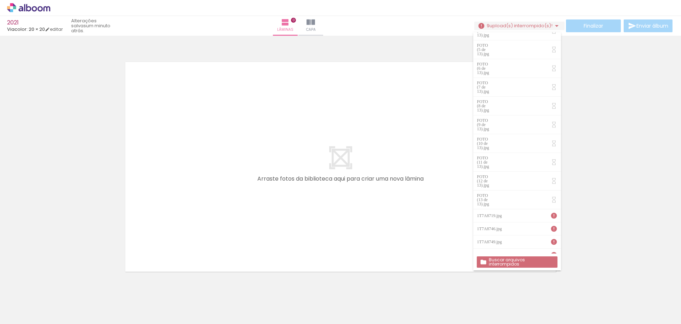
scroll to position [0, 0]
click at [410, 98] on quentale-layouter at bounding box center [340, 166] width 441 height 221
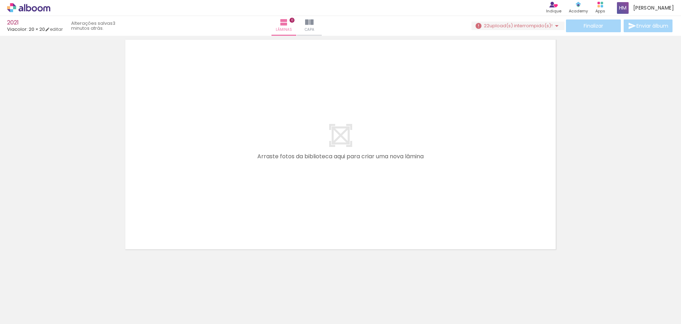
scroll to position [0, 251]
click at [519, 78] on quentale-layouter at bounding box center [340, 144] width 441 height 221
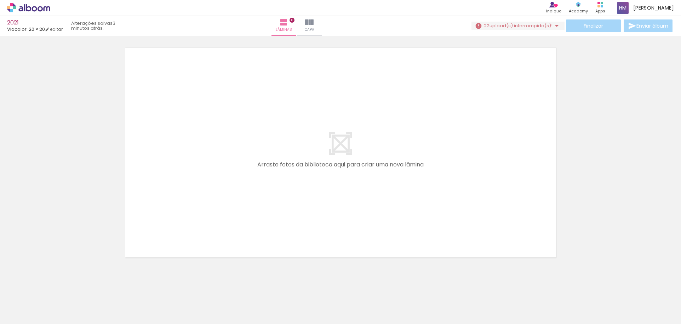
scroll to position [0, 0]
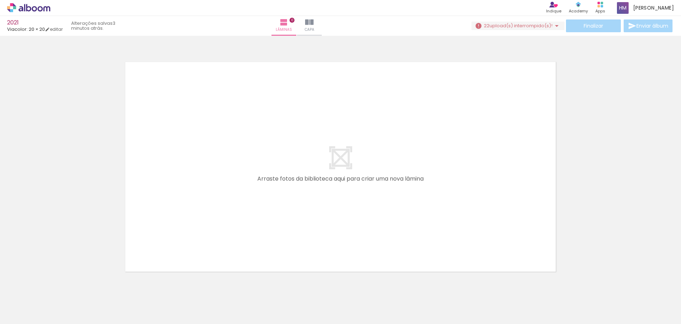
click at [23, 6] on icon at bounding box center [28, 7] width 43 height 9
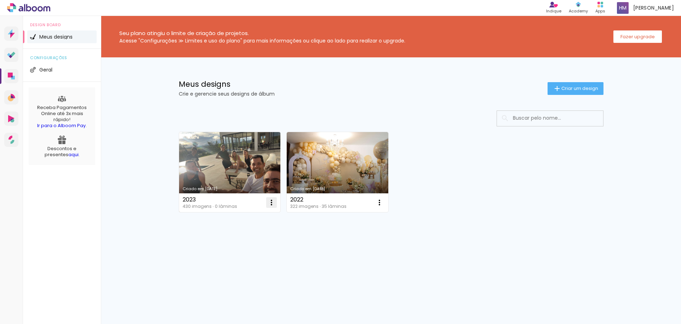
click at [270, 202] on iron-icon at bounding box center [271, 202] width 8 height 8
click at [221, 251] on paper-item "Excluir" at bounding box center [243, 249] width 70 height 14
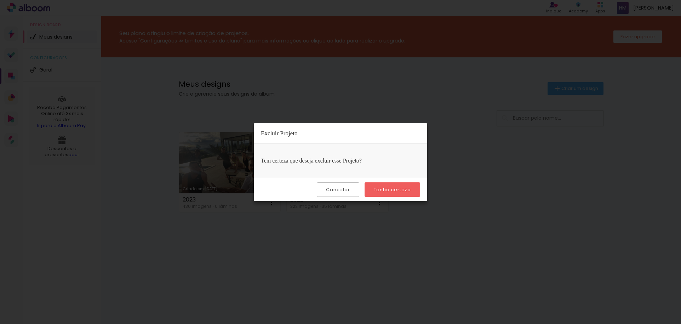
click at [0, 0] on slot "Tenho certeza" at bounding box center [0, 0] width 0 height 0
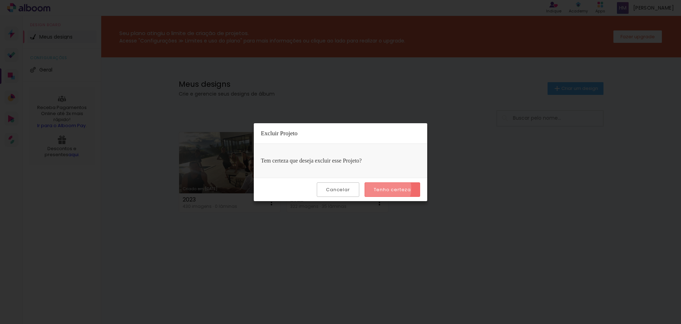
click at [0, 0] on slot "Tenho certeza" at bounding box center [0, 0] width 0 height 0
drag, startPoint x: 382, startPoint y: 188, endPoint x: 354, endPoint y: 210, distance: 35.9
click at [0, 0] on slot "Tenho certeza" at bounding box center [0, 0] width 0 height 0
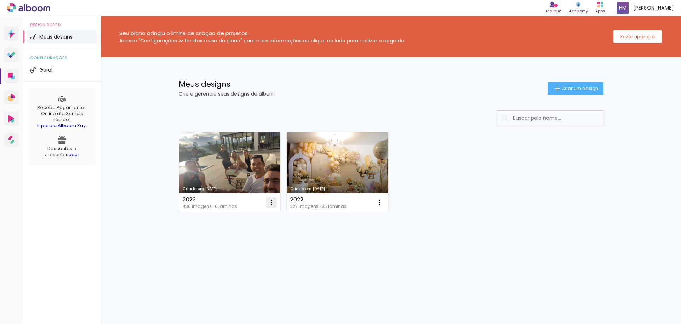
click at [272, 202] on iron-icon at bounding box center [271, 202] width 8 height 8
click at [234, 248] on span "Excluir" at bounding box center [231, 249] width 15 height 5
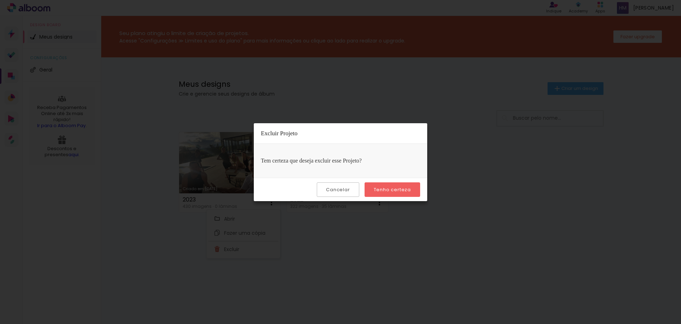
click at [404, 184] on paper-button "Tenho certeza" at bounding box center [392, 189] width 56 height 15
click at [0, 0] on slot "Tenho certeza" at bounding box center [0, 0] width 0 height 0
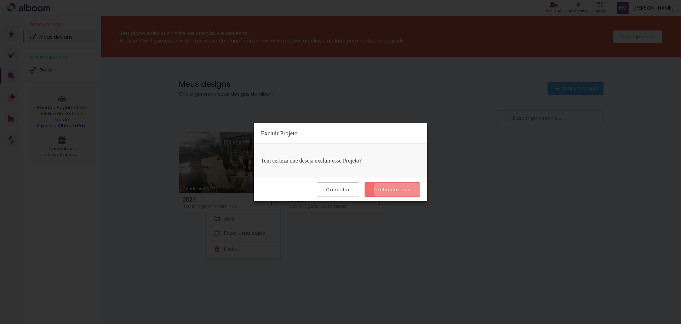
click at [0, 0] on slot "Tenho certeza" at bounding box center [0, 0] width 0 height 0
click at [399, 190] on quentale-directory at bounding box center [340, 162] width 681 height 324
click at [399, 190] on div "Criado em 02/09/25 2023 430 imagens ∙ 0 lâminas Abrir Fazer uma cópia Excluir C…" at bounding box center [390, 171] width 431 height 86
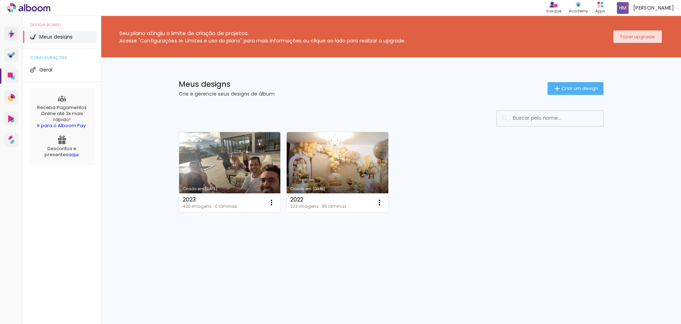
click at [0, 0] on slot "Fazer upgrade" at bounding box center [0, 0] width 0 height 0
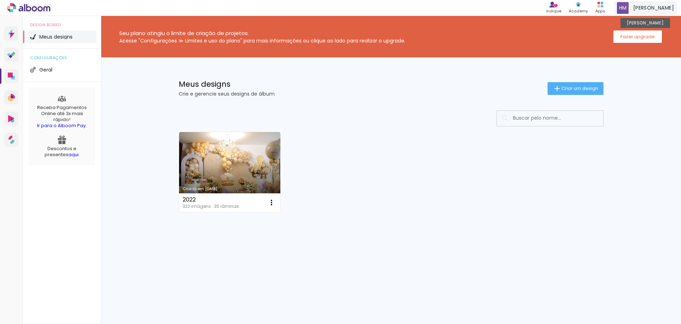
click at [619, 5] on span at bounding box center [622, 8] width 12 height 12
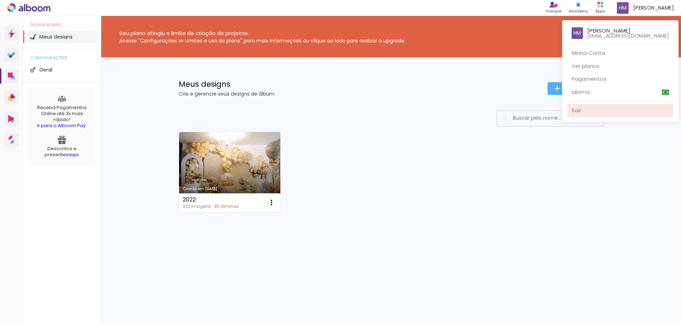
click at [586, 108] on link "Sair" at bounding box center [620, 110] width 106 height 13
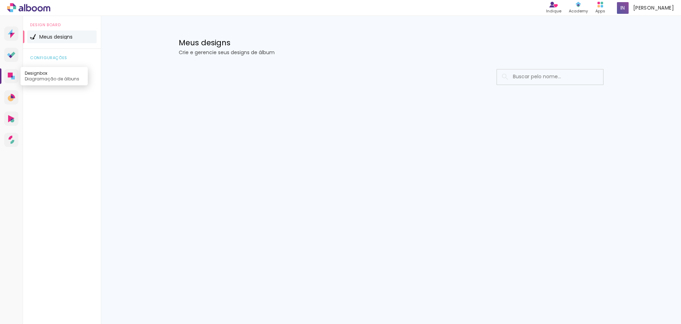
click at [12, 78] on icon at bounding box center [13, 78] width 4 height 4
